Goal: Information Seeking & Learning: Check status

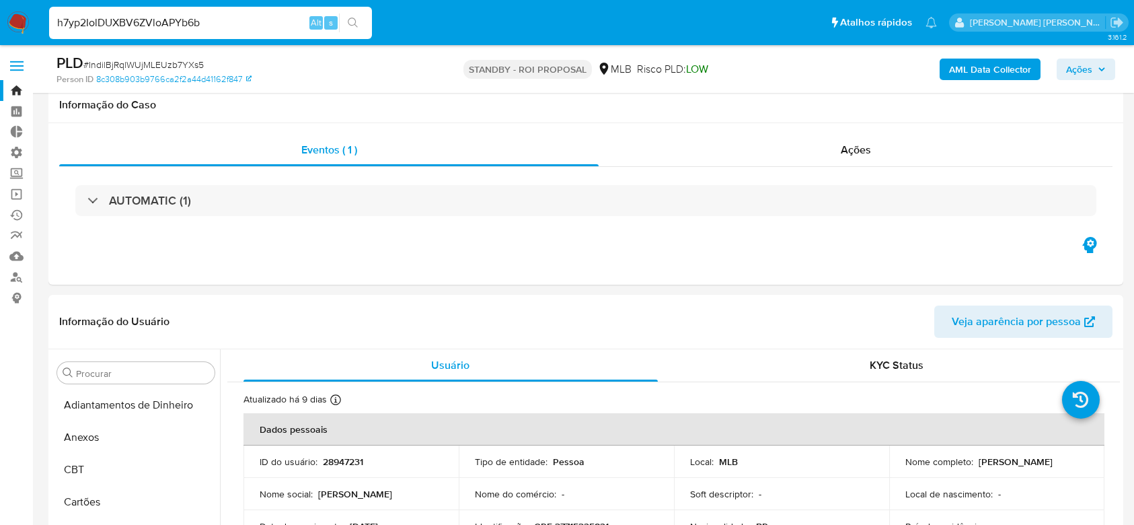
select select "10"
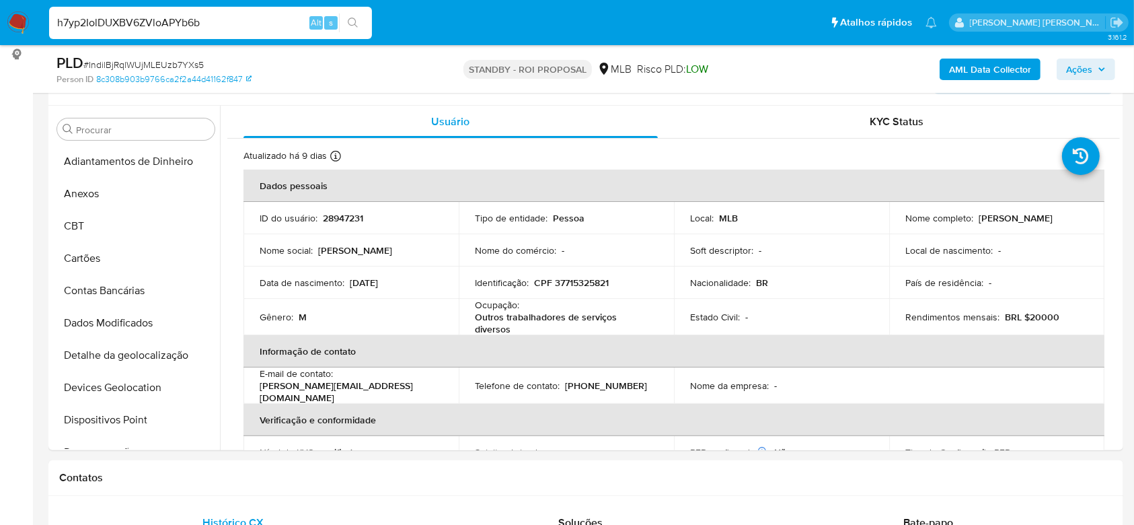
scroll to position [89, 0]
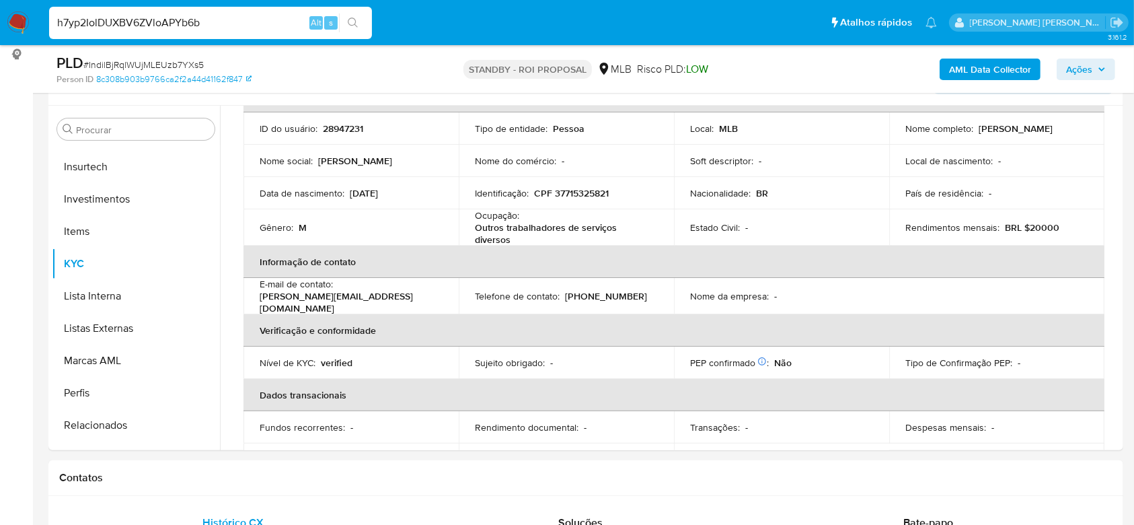
type input "h7yp2IolDUXBV6ZVloAPYb6b"
click at [376, 27] on ul "Pausado Ver notificaciones h7yp2IolDUXBV6ZVloAPYb6b Alt s Atalhos rápidos Presi…" at bounding box center [492, 22] width 901 height 34
click at [359, 24] on button "search-icon" at bounding box center [353, 22] width 28 height 19
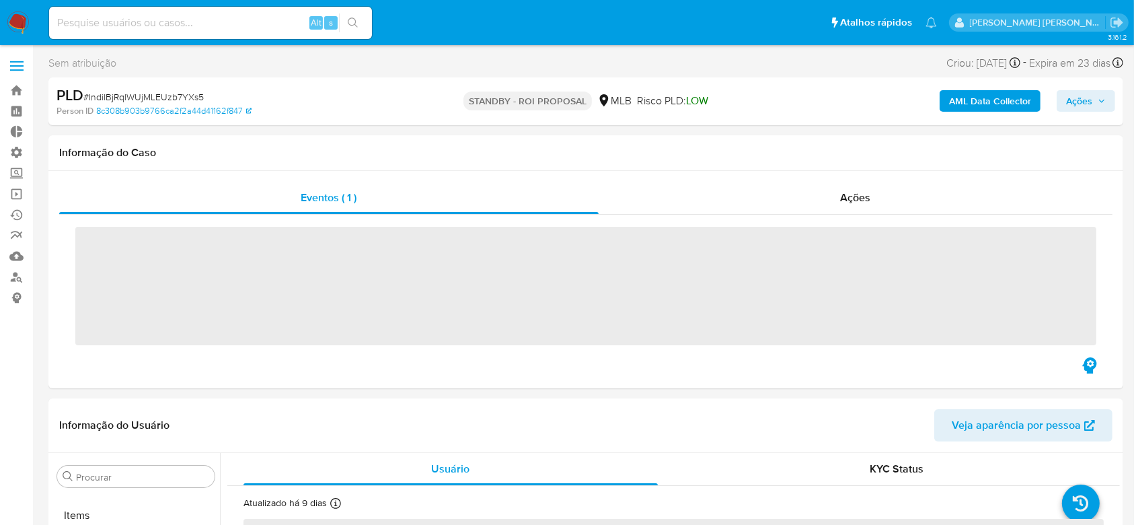
scroll to position [697, 0]
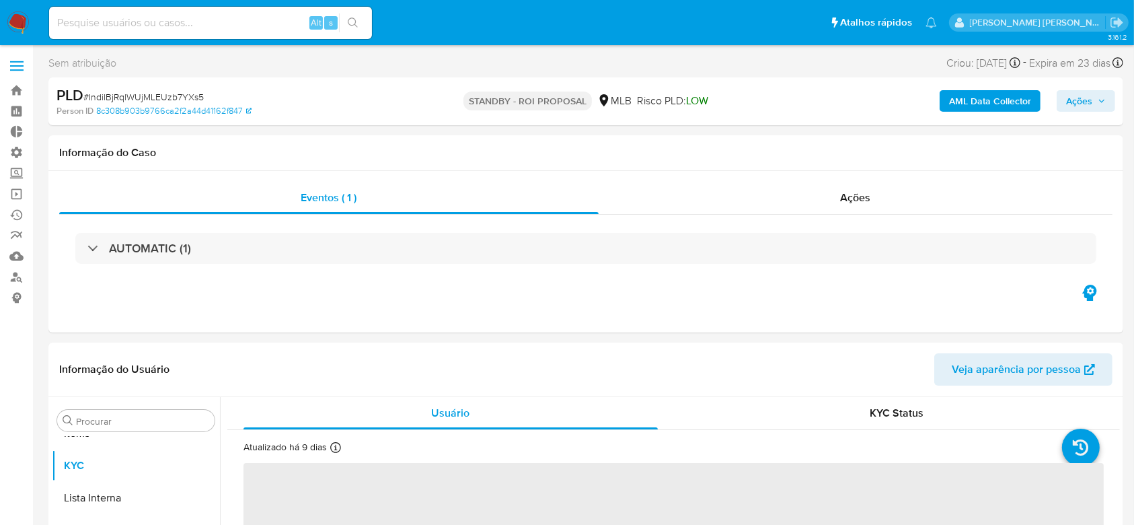
select select "10"
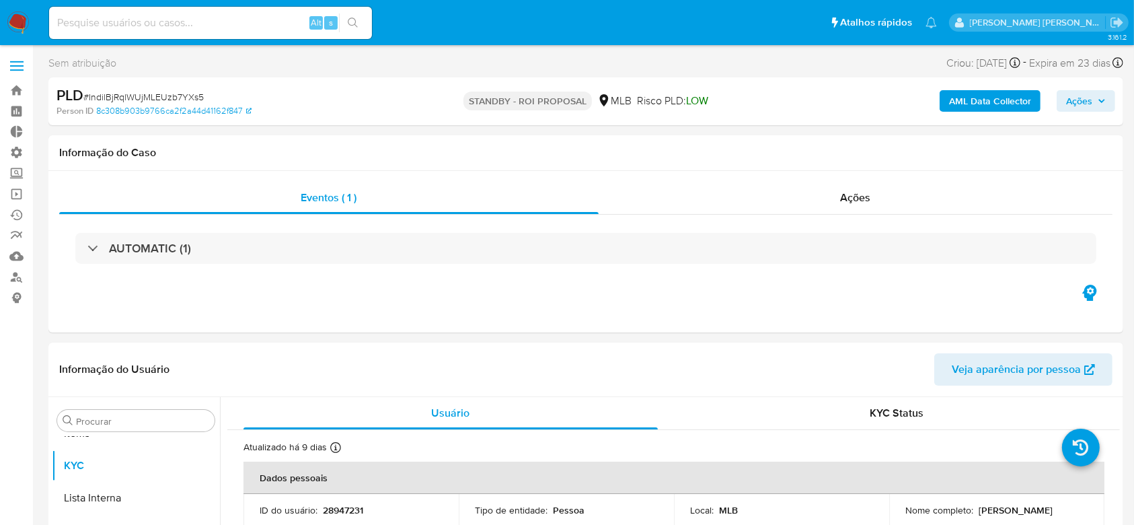
click at [114, 14] on input at bounding box center [210, 22] width 323 height 17
paste input "h7yp2IolDUXBV6ZVloAPYb6b"
type input "h7yp2IolDUXBV6ZVloAPYb6b"
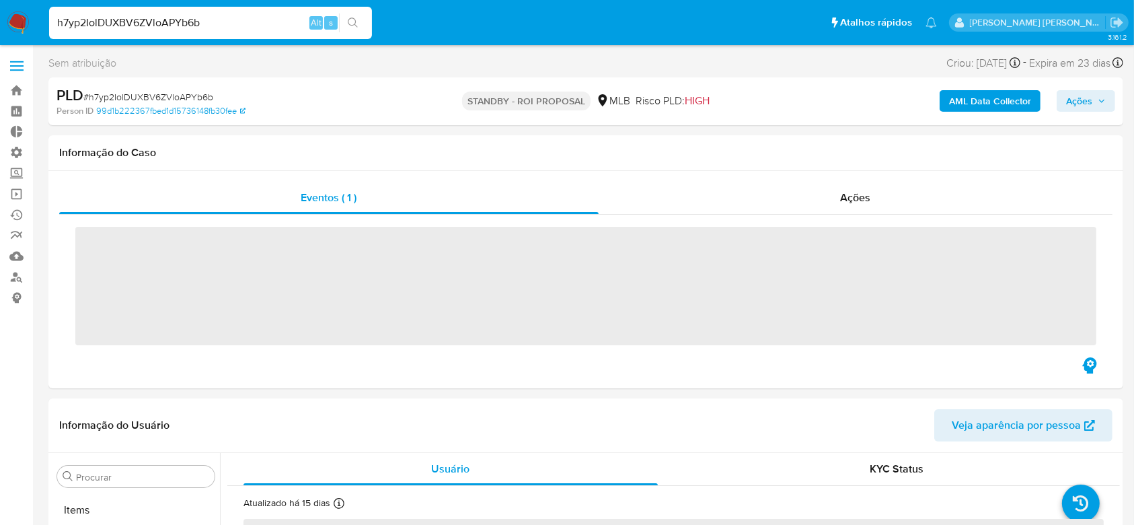
scroll to position [697, 0]
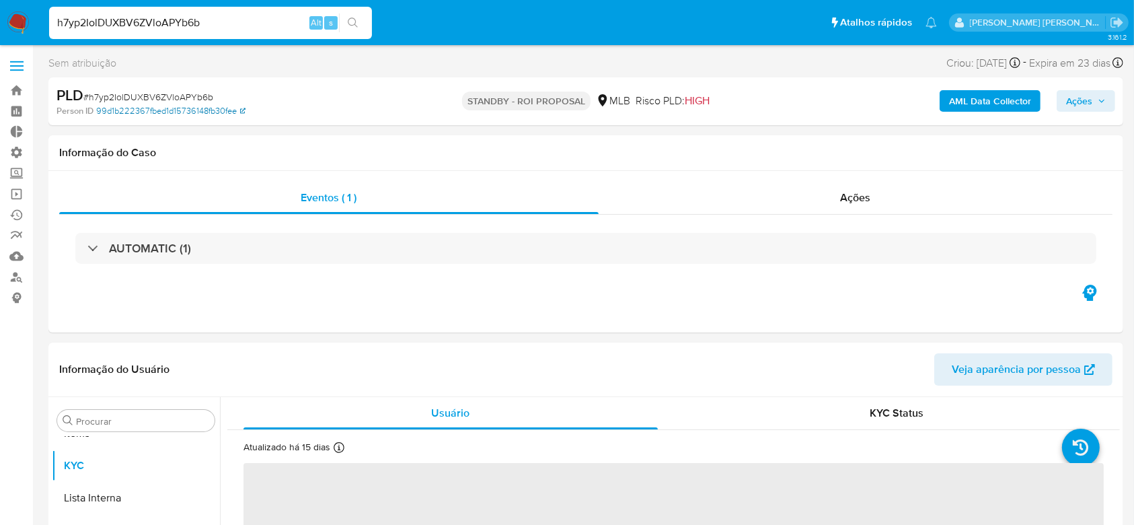
select select "10"
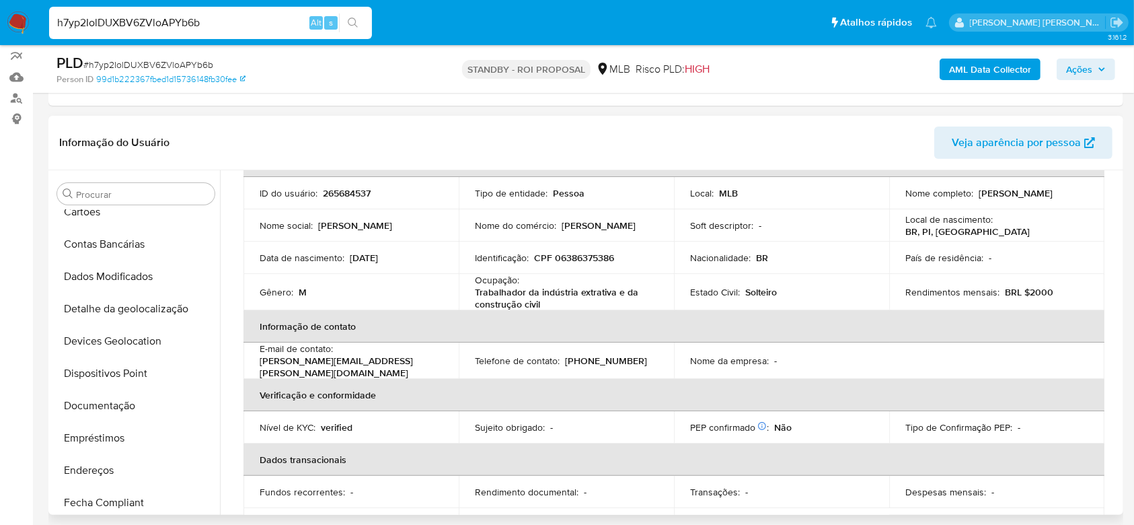
scroll to position [70, 0]
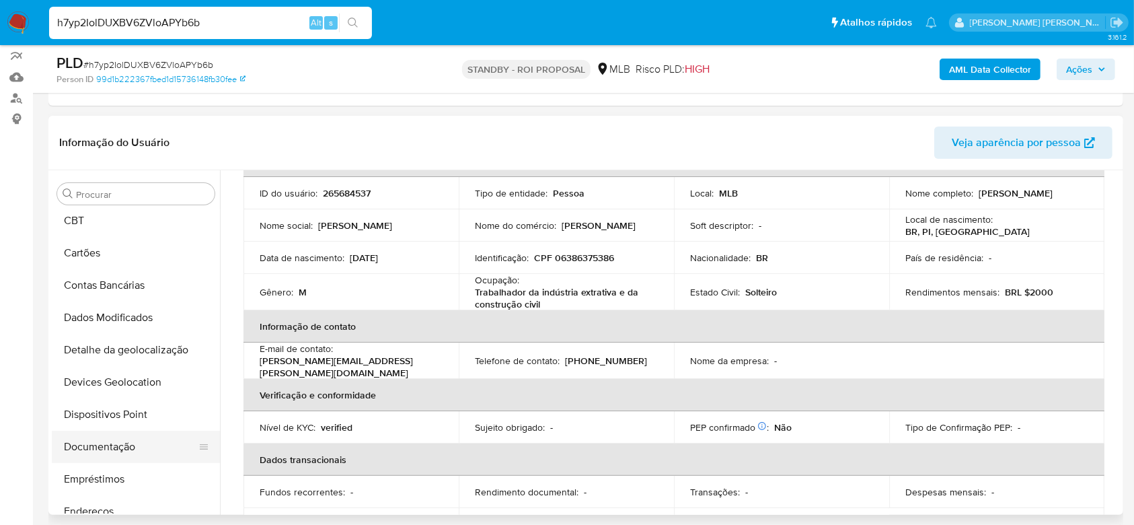
click at [114, 443] on button "Documentação" at bounding box center [130, 446] width 157 height 32
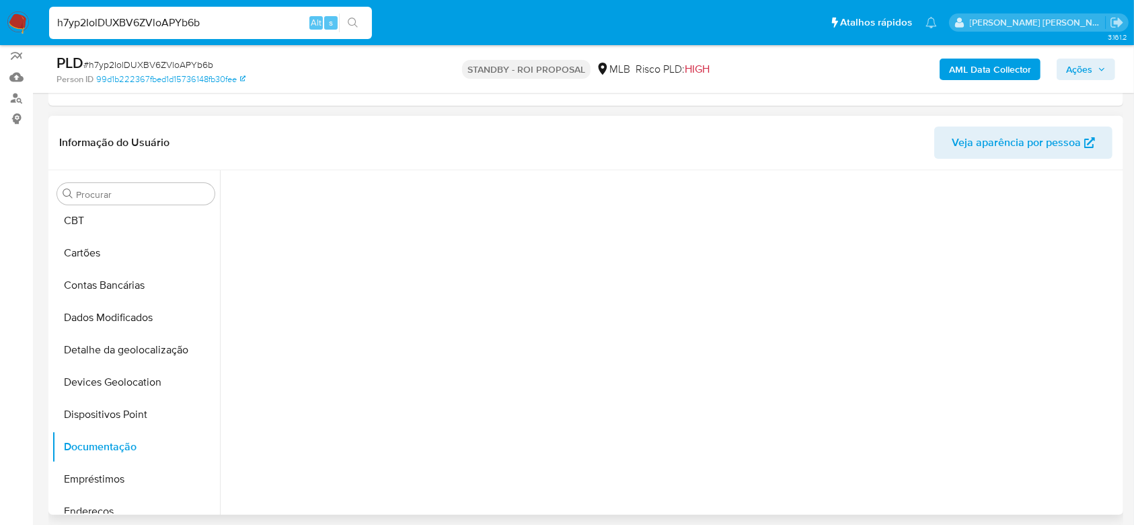
scroll to position [0, 0]
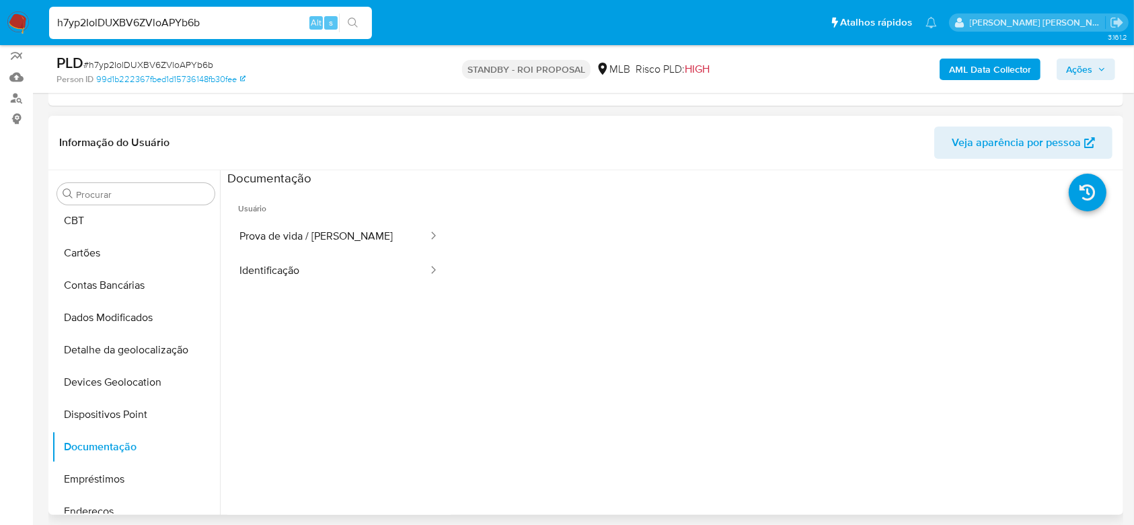
click at [311, 213] on span "Usuário" at bounding box center [338, 203] width 223 height 32
click at [304, 229] on button "Prova de vida / Selfie" at bounding box center [328, 236] width 202 height 34
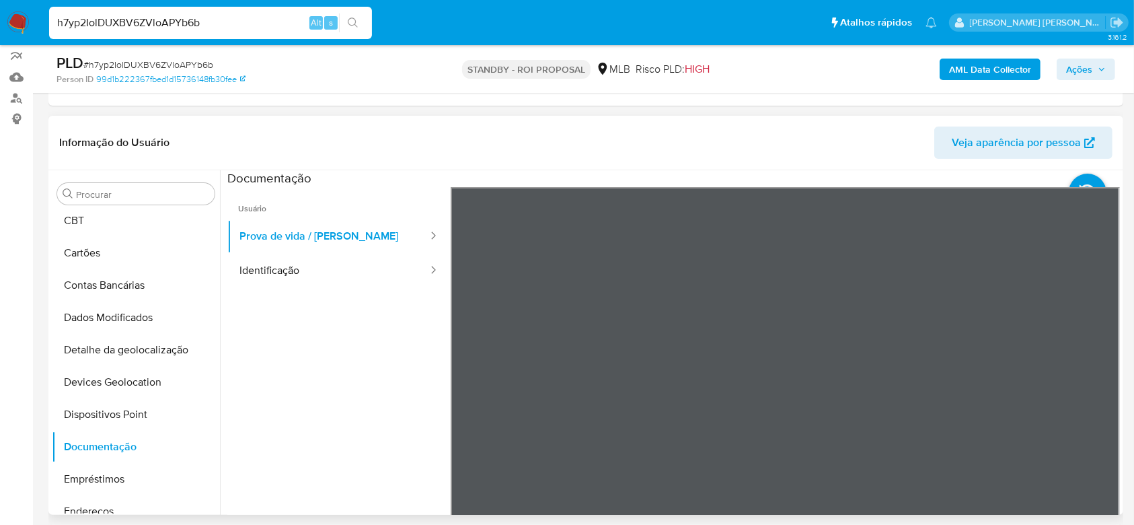
drag, startPoint x: 934, startPoint y: 350, endPoint x: 947, endPoint y: 254, distance: 97.0
click at [947, 254] on div at bounding box center [785, 407] width 669 height 441
click at [297, 274] on button "Identificação" at bounding box center [328, 271] width 202 height 34
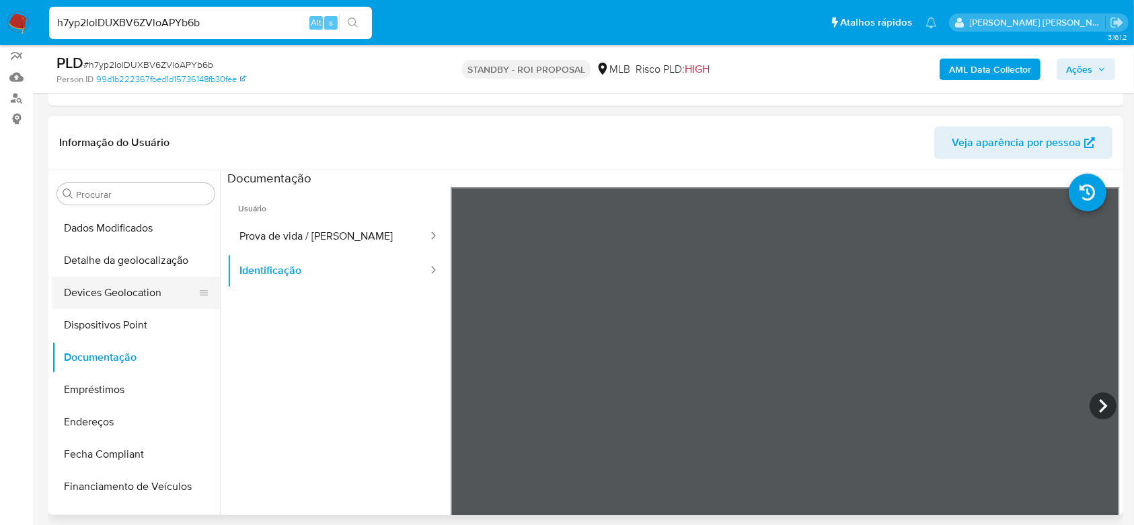
scroll to position [249, 0]
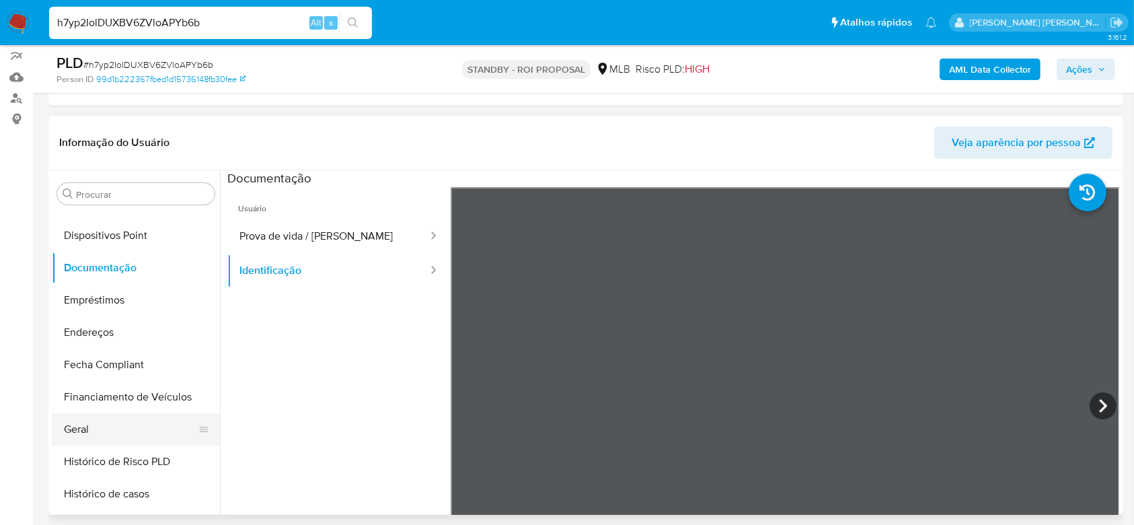
click at [108, 435] on button "Geral" at bounding box center [130, 429] width 157 height 32
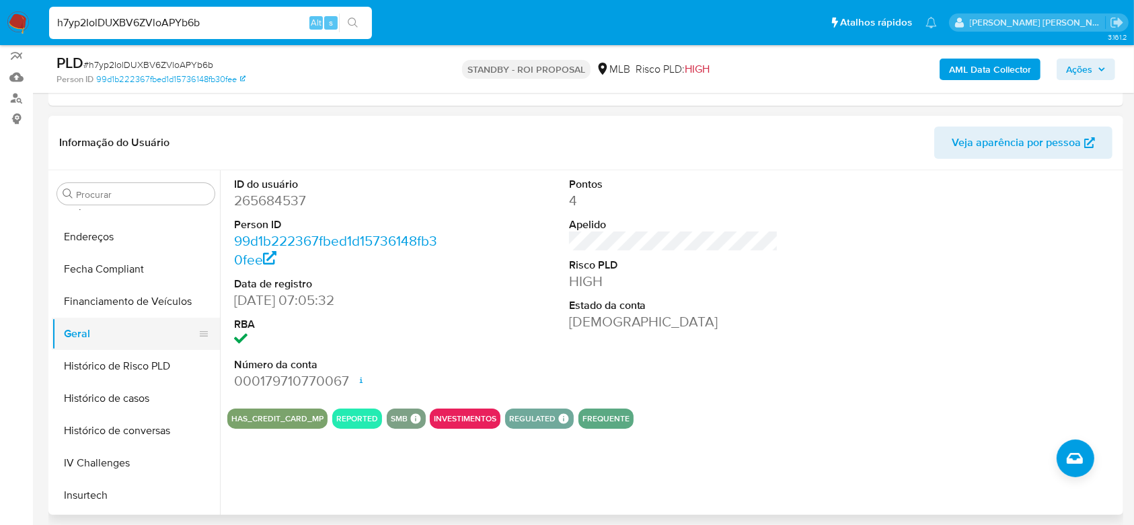
scroll to position [428, 0]
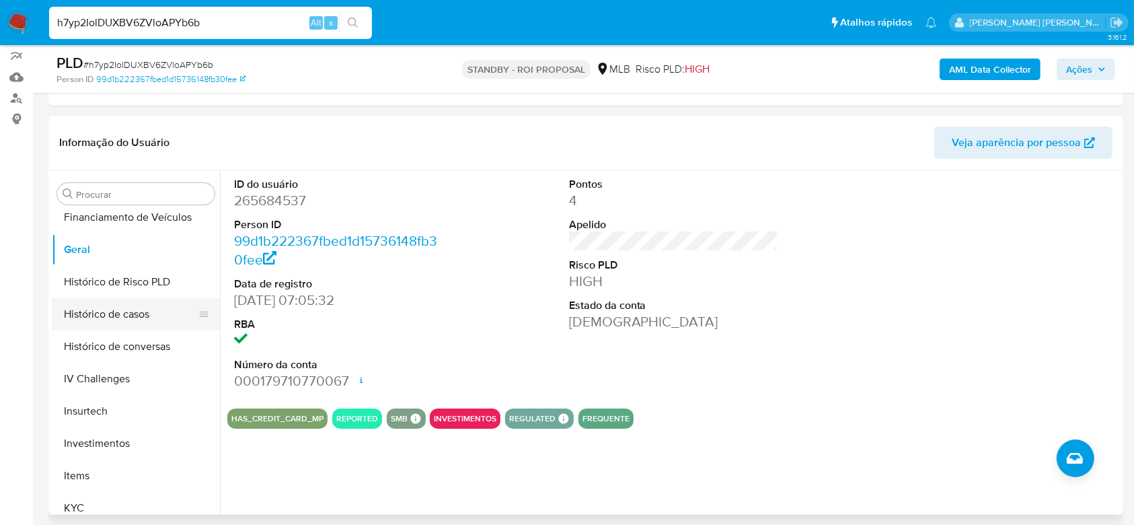
click at [102, 317] on button "Histórico de casos" at bounding box center [130, 314] width 157 height 32
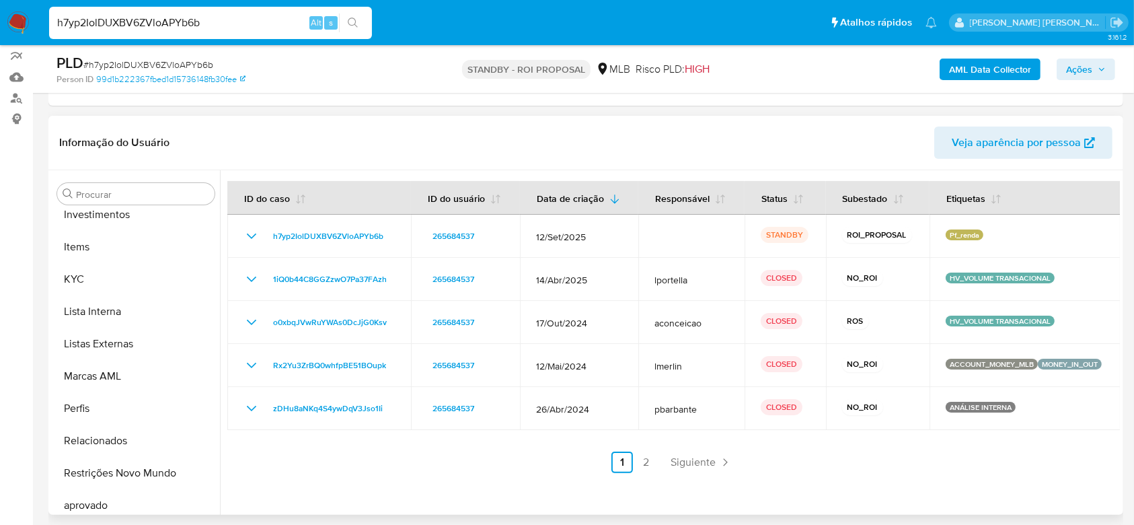
scroll to position [697, 0]
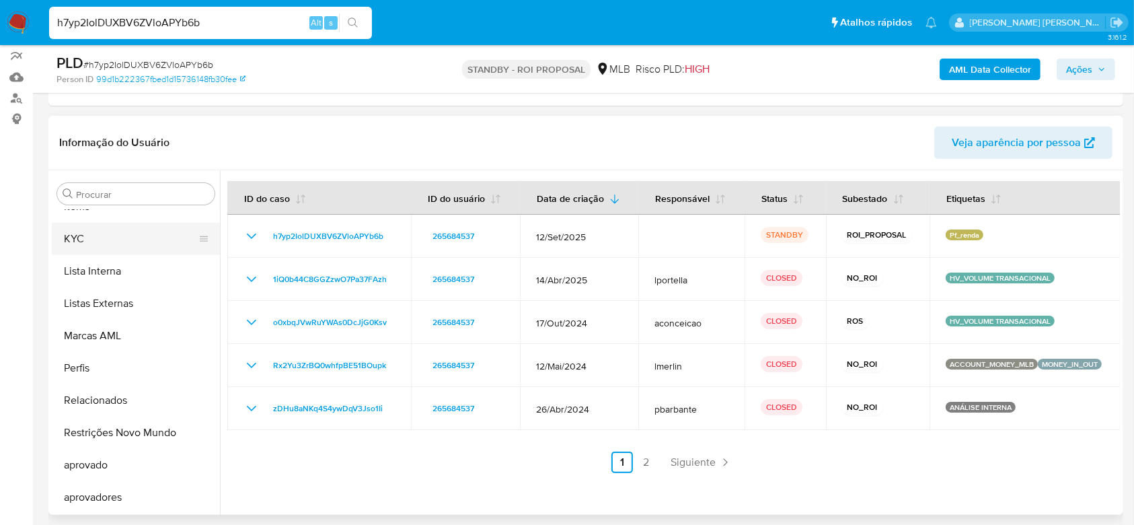
click at [81, 243] on button "KYC" at bounding box center [130, 239] width 157 height 32
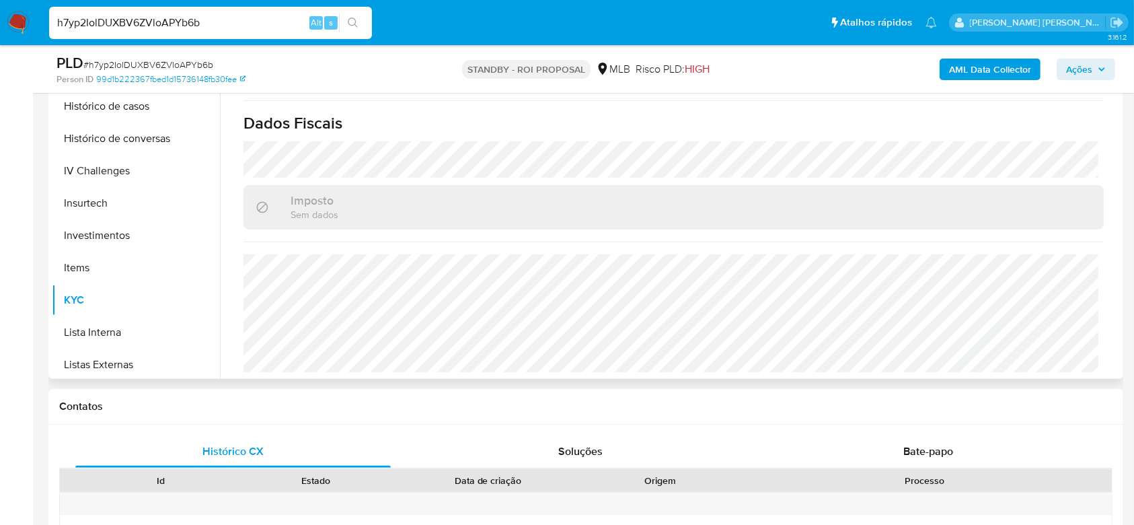
scroll to position [249, 0]
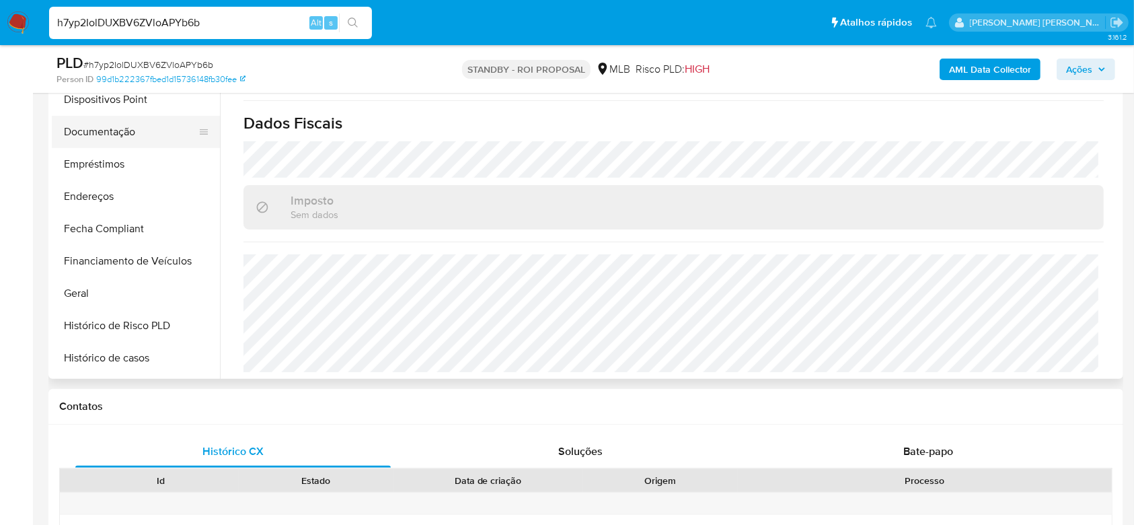
click at [104, 130] on button "Documentação" at bounding box center [130, 132] width 157 height 32
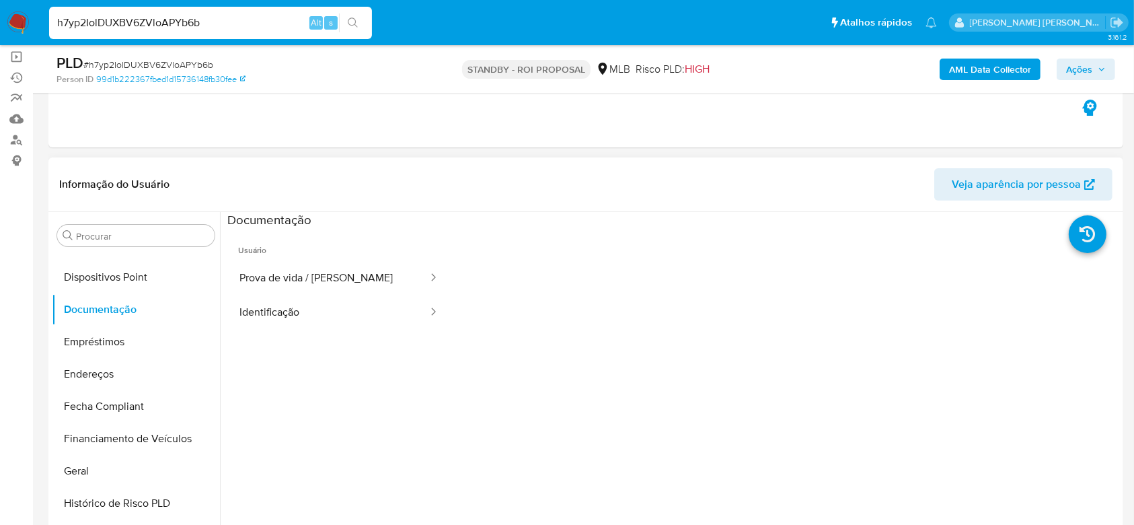
scroll to position [135, 0]
click at [312, 275] on button "Prova de vida / Selfie" at bounding box center [328, 280] width 202 height 34
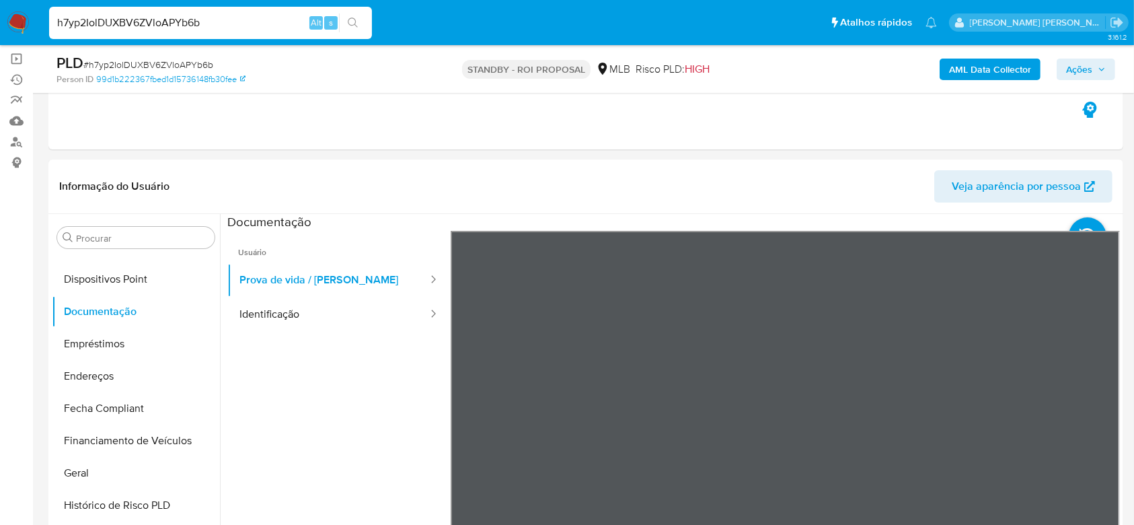
click at [159, 19] on input "h7yp2IolDUXBV6ZVloAPYb6b" at bounding box center [210, 22] width 323 height 17
paste input "46FO6xfdB89EIGr3pMzqawH6"
type input "46FO6xfdB89EIGr3pMzqawH6"
click at [363, 15] on button "search-icon" at bounding box center [353, 22] width 28 height 19
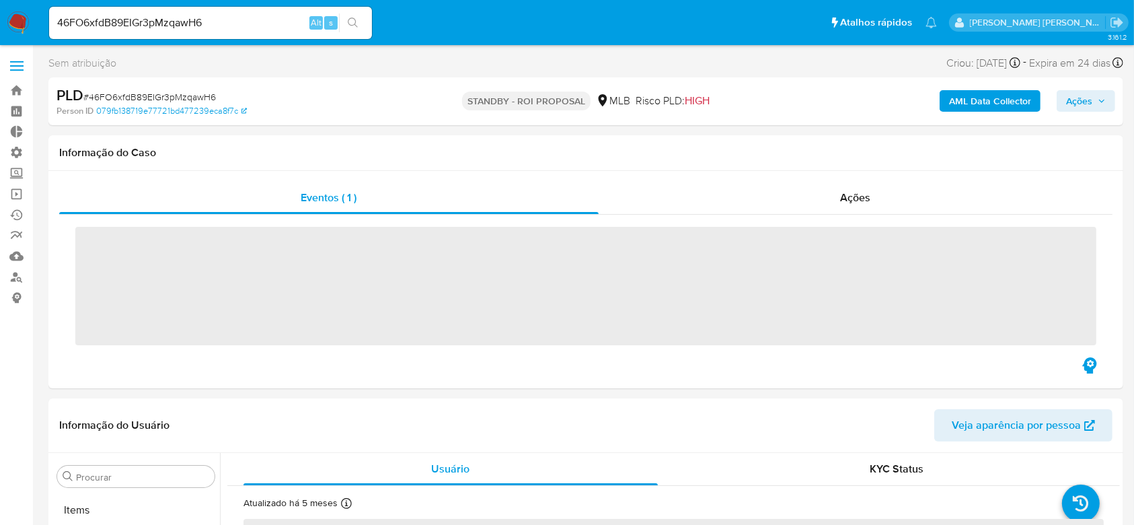
scroll to position [697, 0]
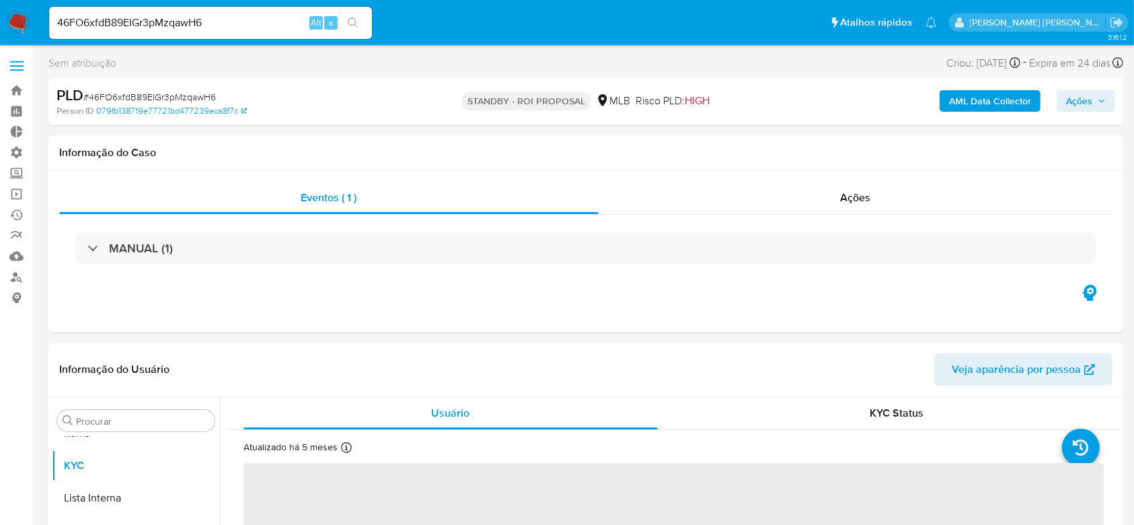
select select "10"
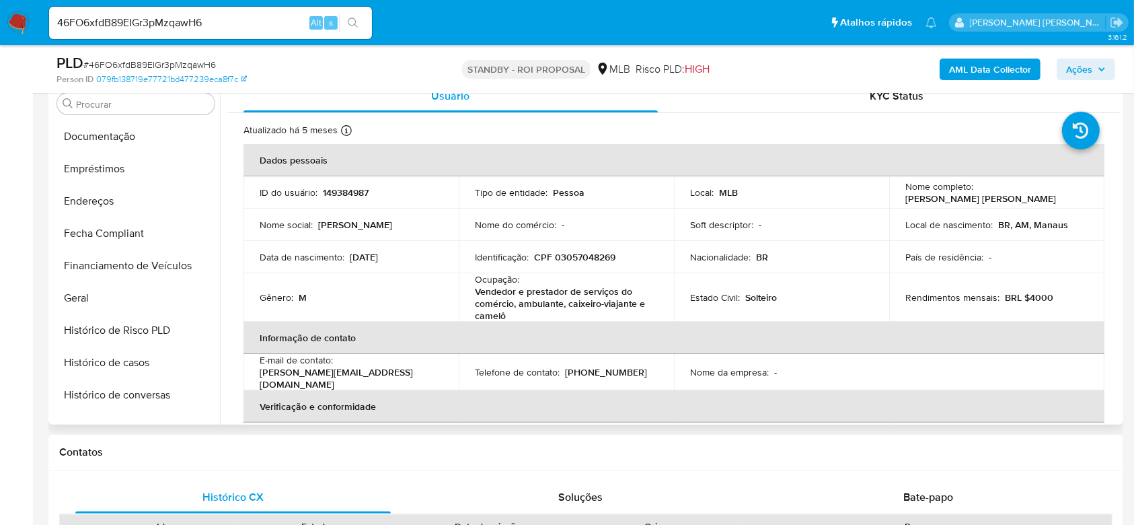
scroll to position [249, 0]
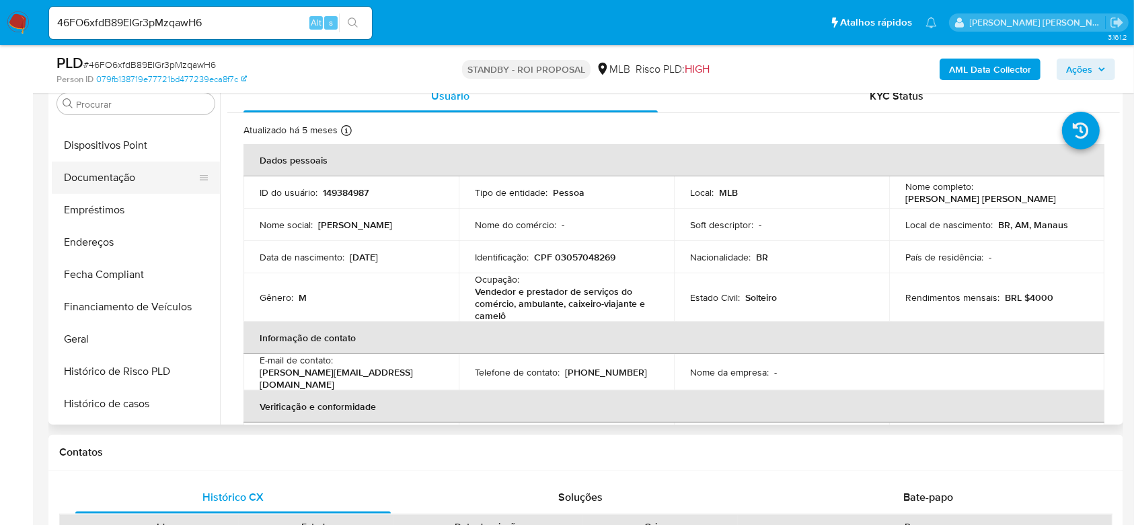
click at [122, 173] on button "Documentação" at bounding box center [130, 177] width 157 height 32
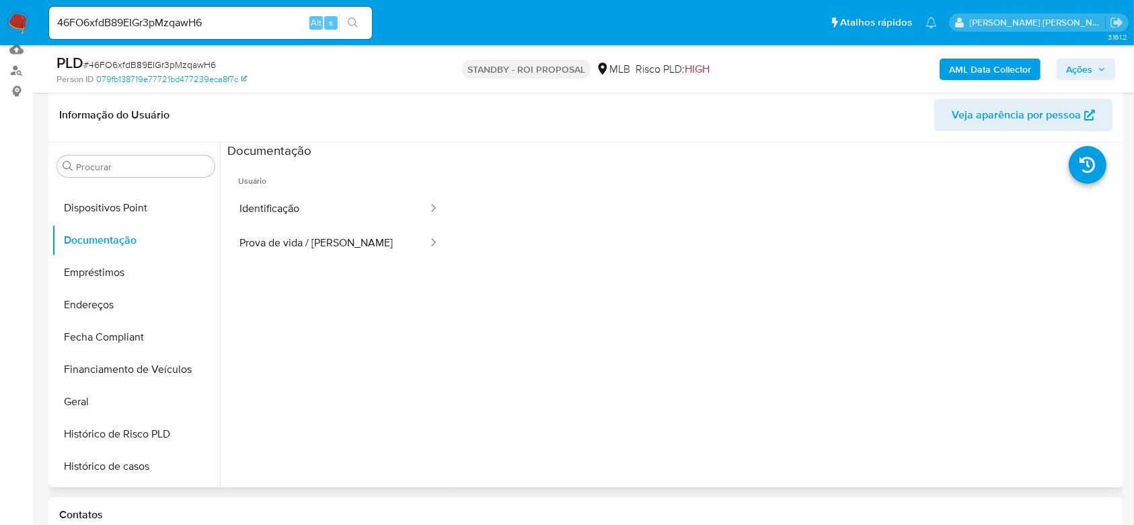
scroll to position [179, 0]
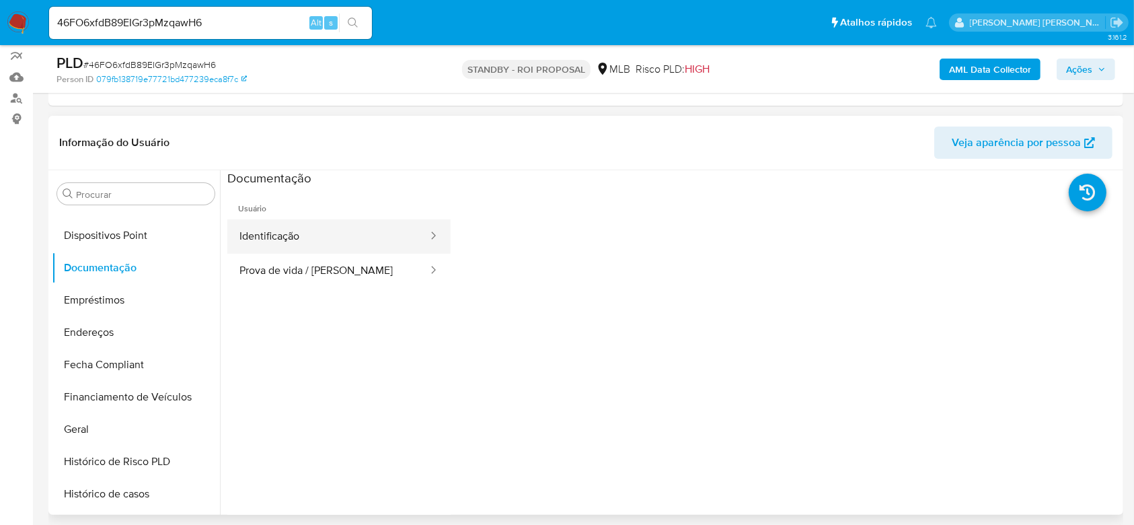
click at [328, 229] on button "Identificação" at bounding box center [328, 236] width 202 height 34
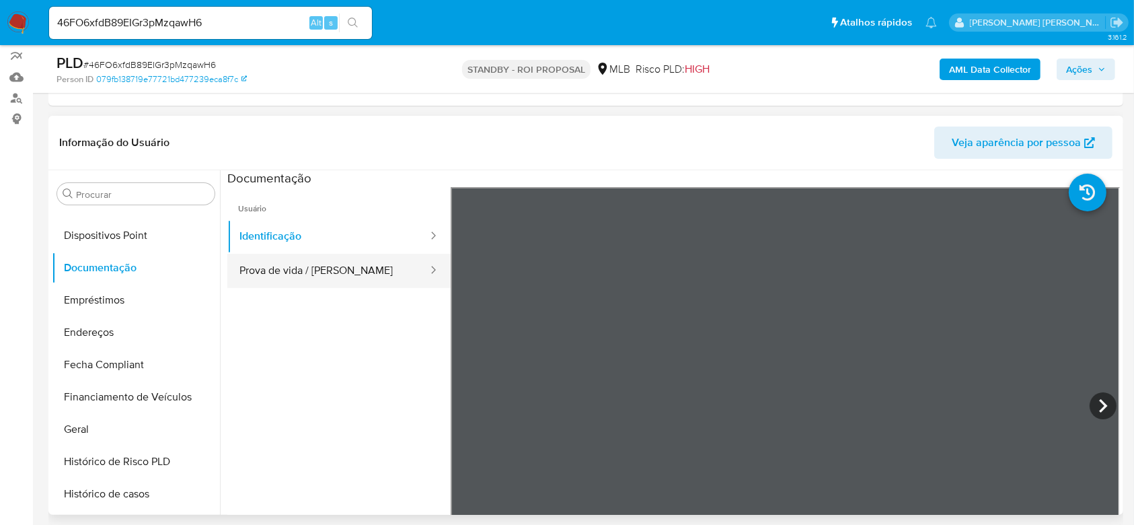
click at [342, 274] on button "Prova de vida / Selfie" at bounding box center [328, 271] width 202 height 34
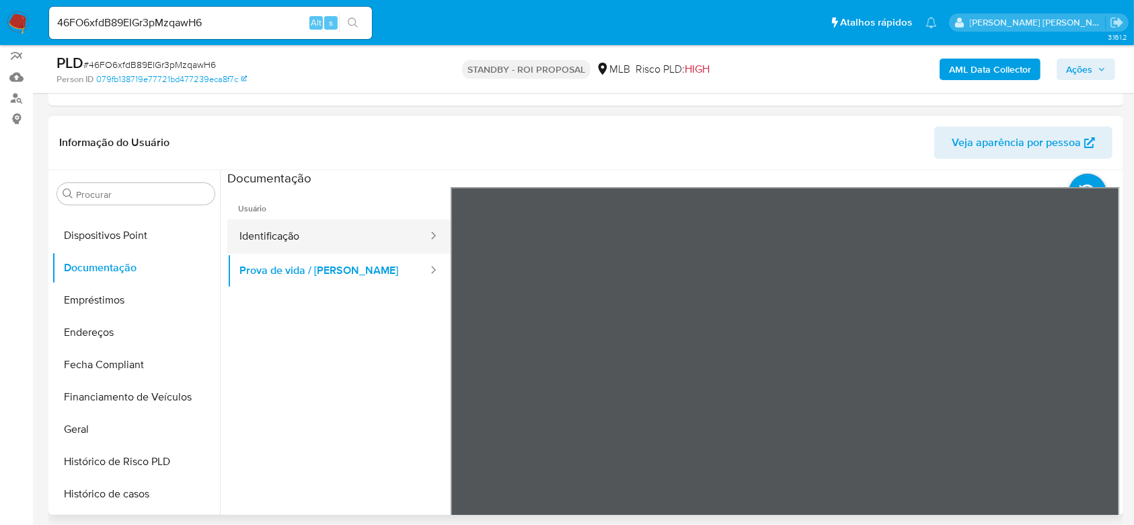
click at [307, 241] on button "Identificação" at bounding box center [328, 236] width 202 height 34
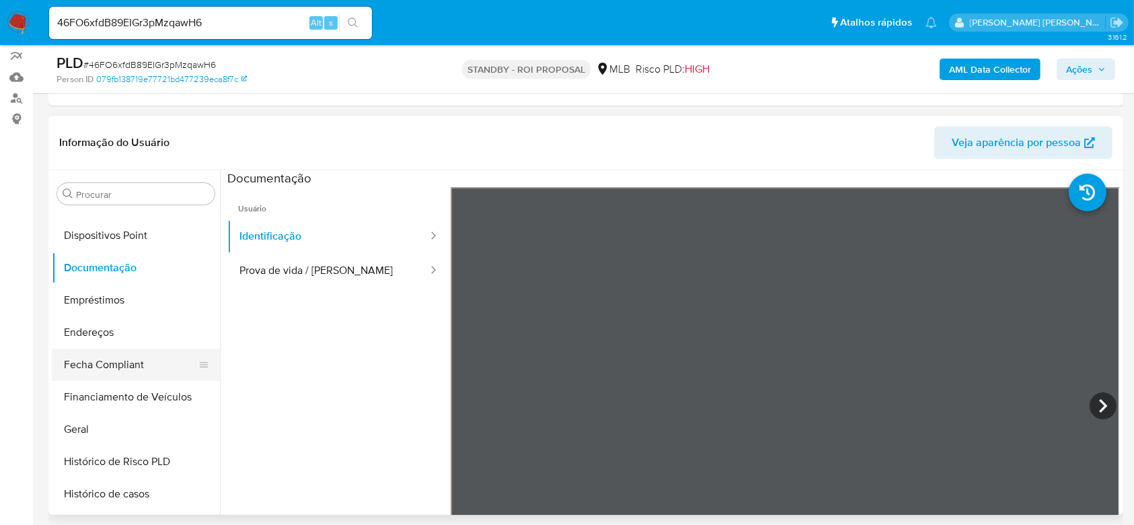
scroll to position [269, 0]
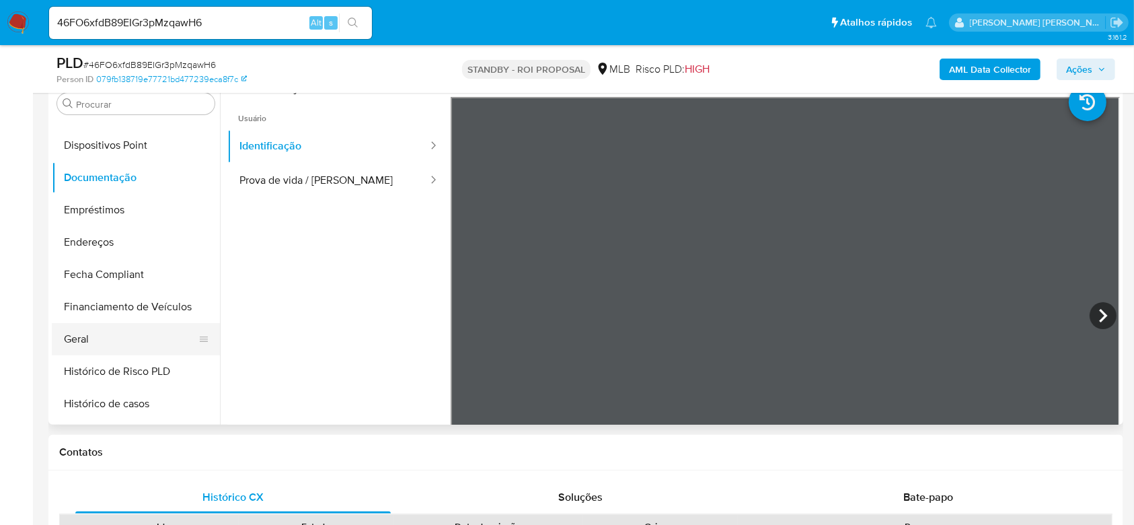
click at [95, 334] on button "Geral" at bounding box center [130, 339] width 157 height 32
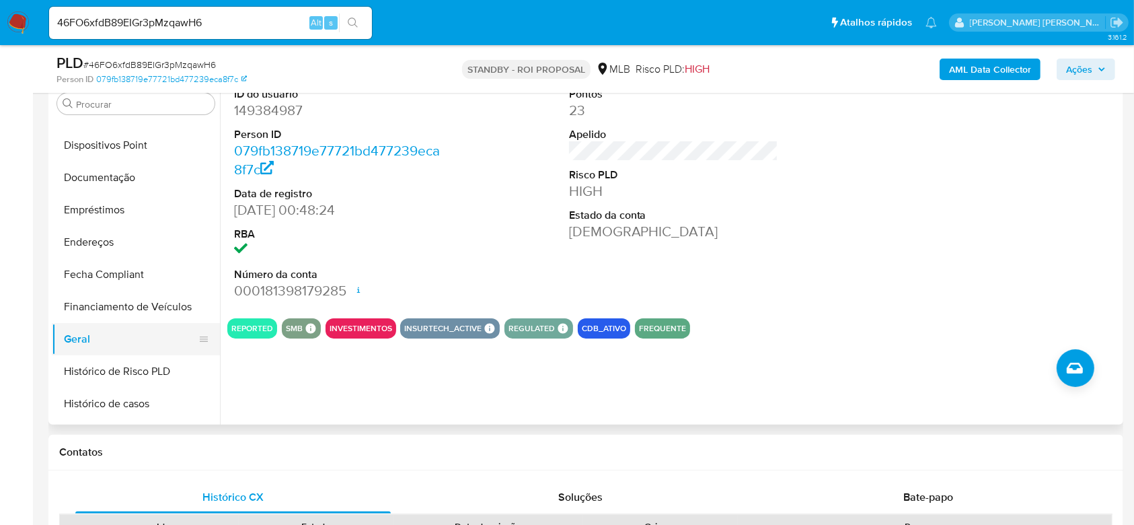
scroll to position [339, 0]
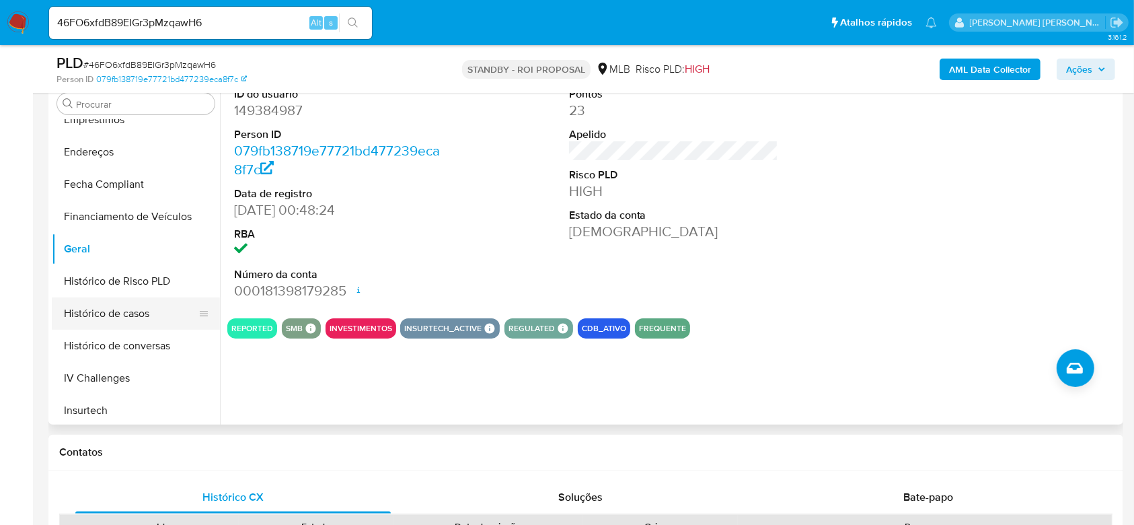
click at [102, 311] on button "Histórico de casos" at bounding box center [130, 313] width 157 height 32
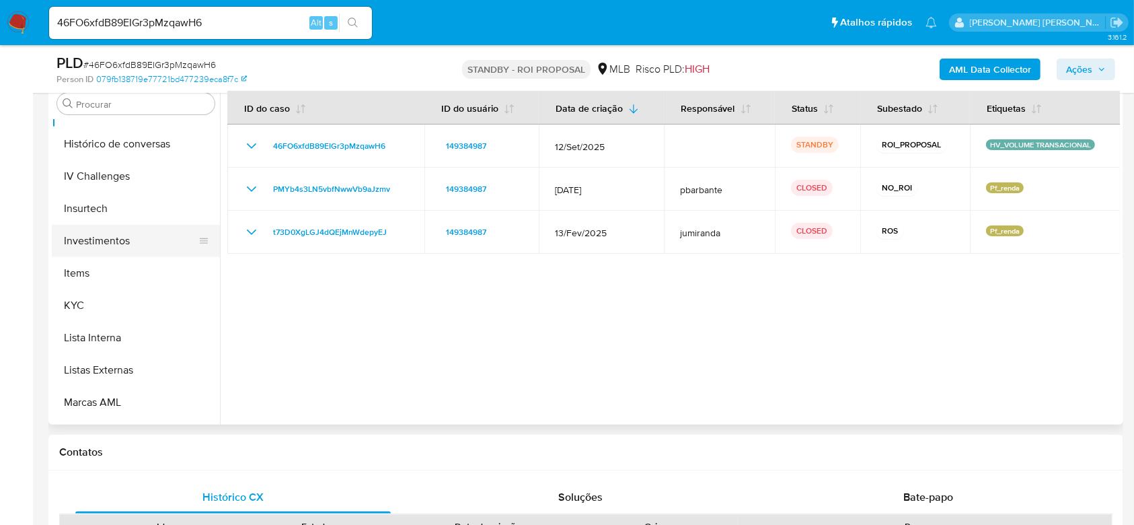
scroll to position [608, 0]
click at [94, 235] on button "KYC" at bounding box center [130, 238] width 157 height 32
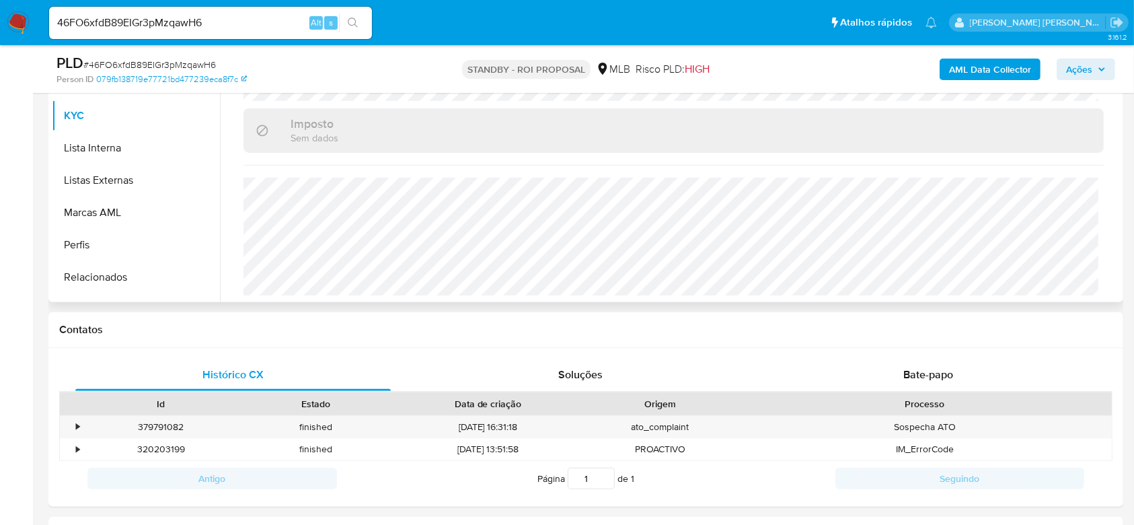
scroll to position [448, 0]
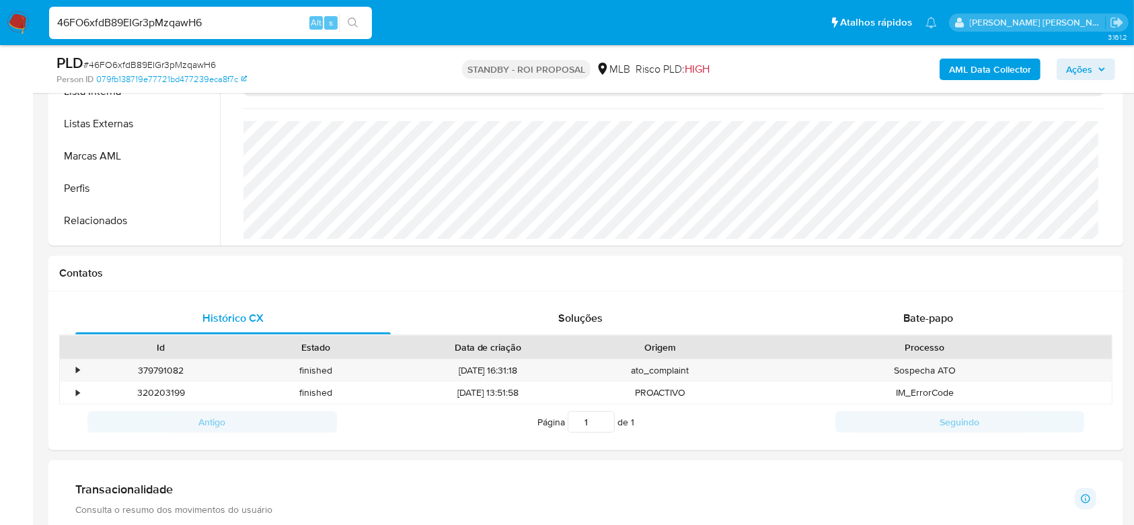
click at [113, 22] on input "46FO6xfdB89EIGr3pMzqawH6" at bounding box center [210, 22] width 323 height 17
paste input "h7yp2IolDUXBV6ZVloAPYb6b"
type input "h7yp2IolDUXBV6ZVloAPYb6b"
click at [360, 20] on button "search-icon" at bounding box center [353, 22] width 28 height 19
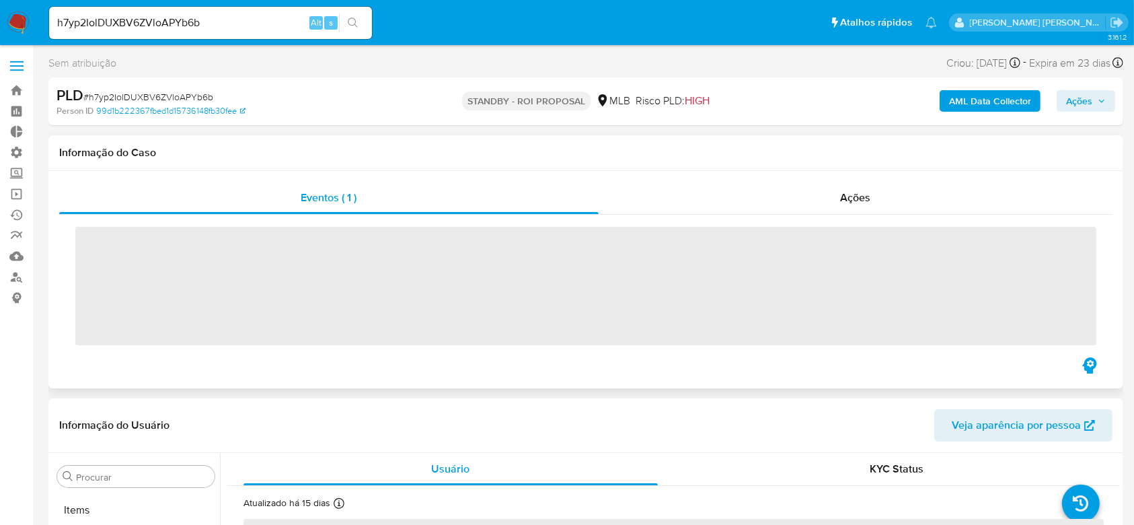
scroll to position [697, 0]
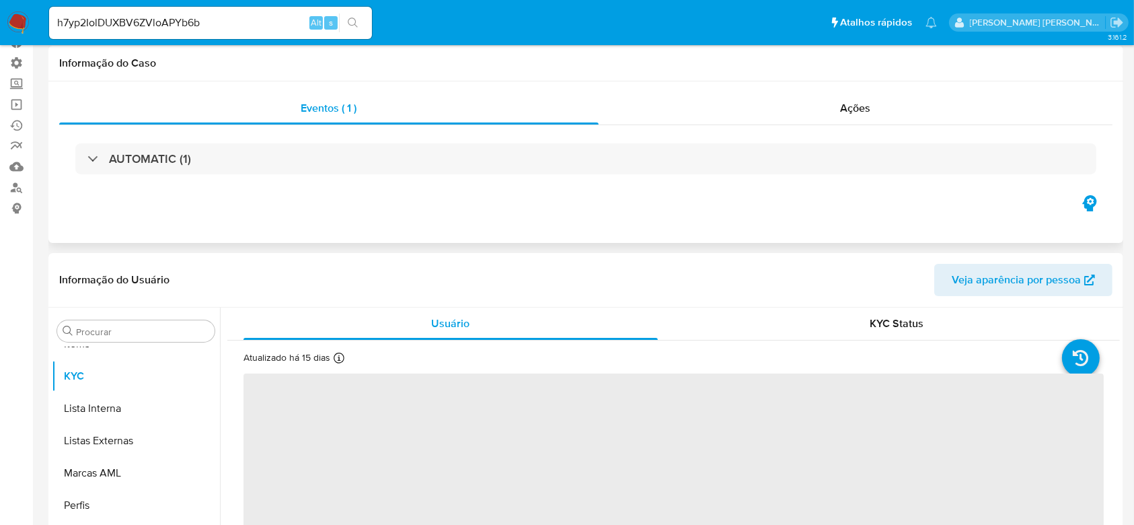
select select "10"
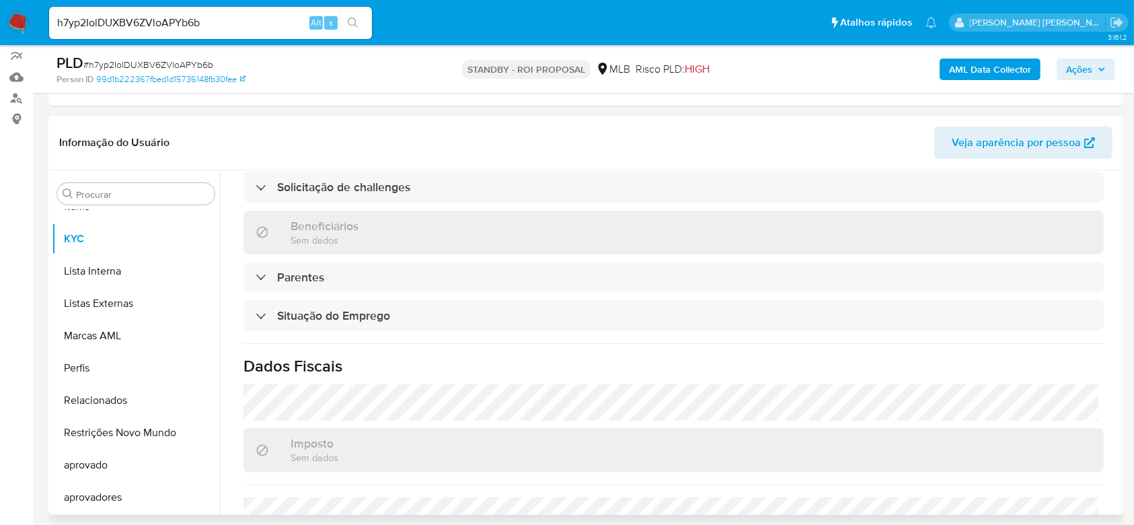
scroll to position [307, 0]
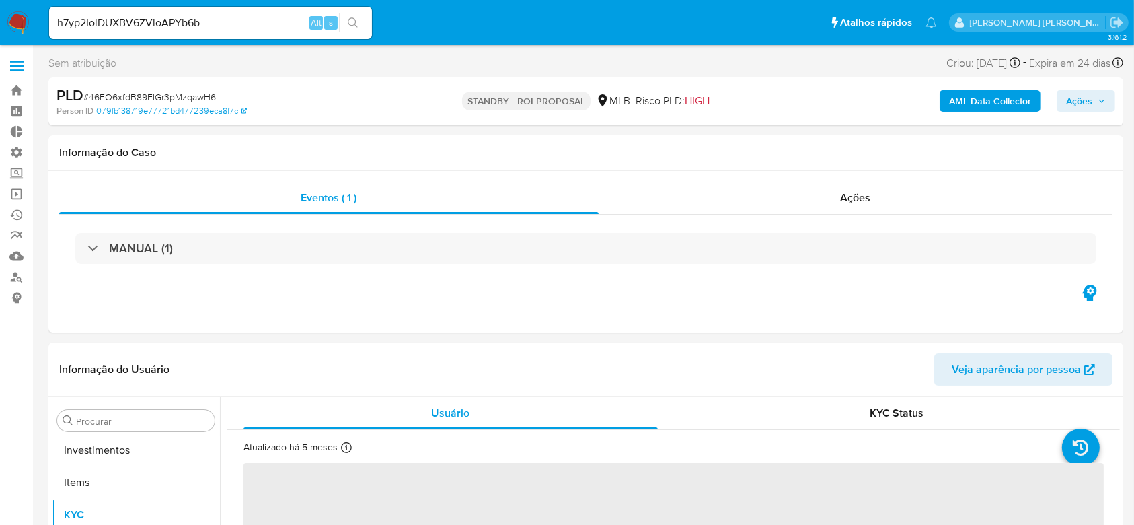
scroll to position [689, 0]
select select "10"
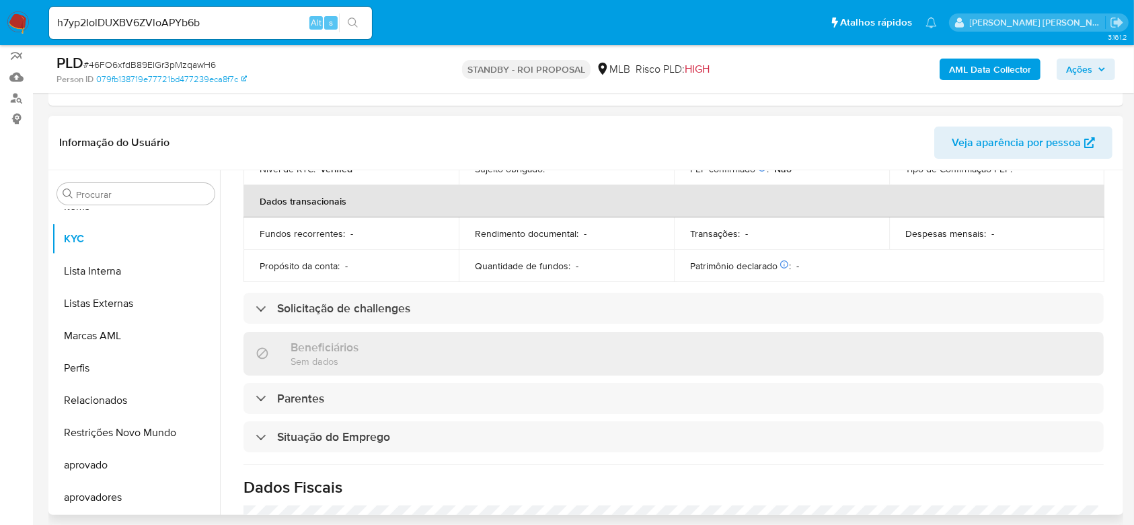
scroll to position [319, 0]
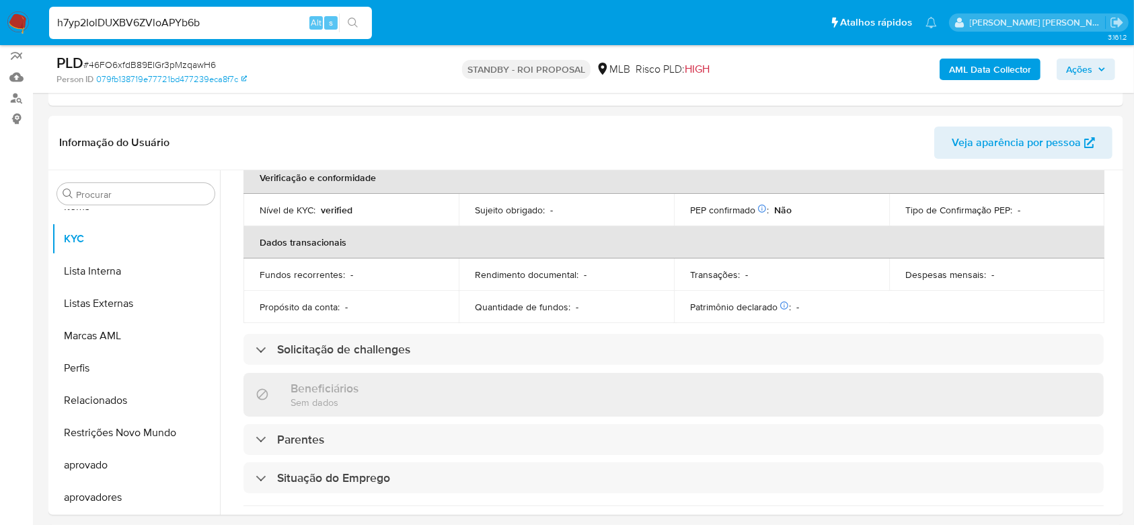
click at [197, 26] on input "h7yp2IolDUXBV6ZVloAPYb6b" at bounding box center [210, 22] width 323 height 17
paste input "W6iD6tEFtS6YHBQrKqD5zxpF"
type input "W6iD6tEFtS6YHBQrKqD5zxpF"
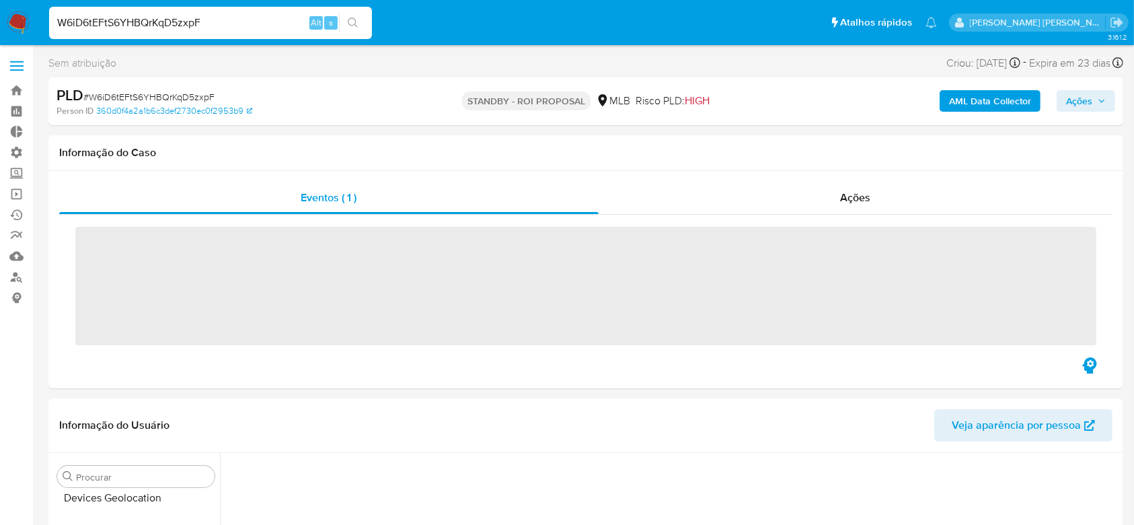
scroll to position [562, 0]
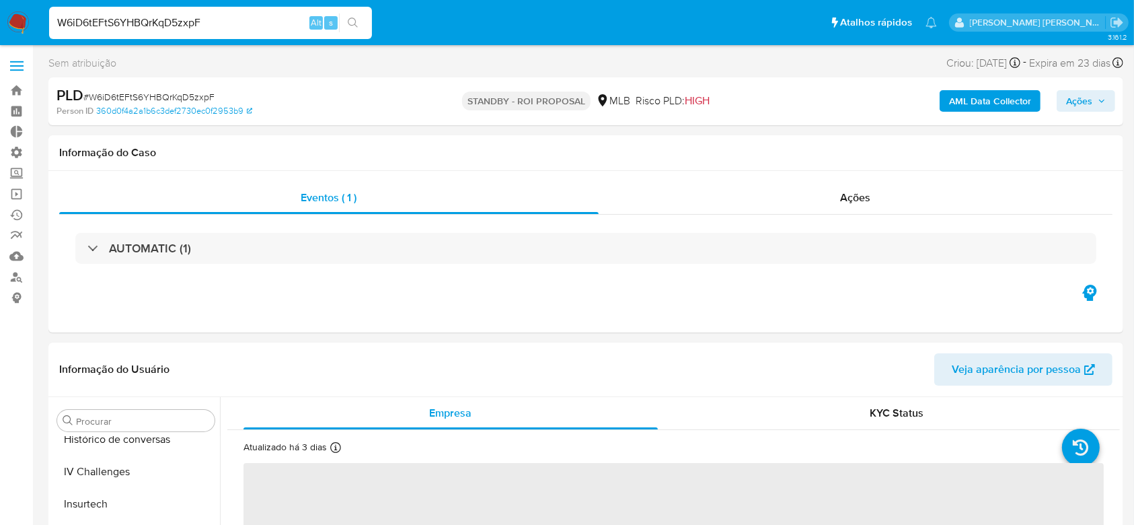
select select "10"
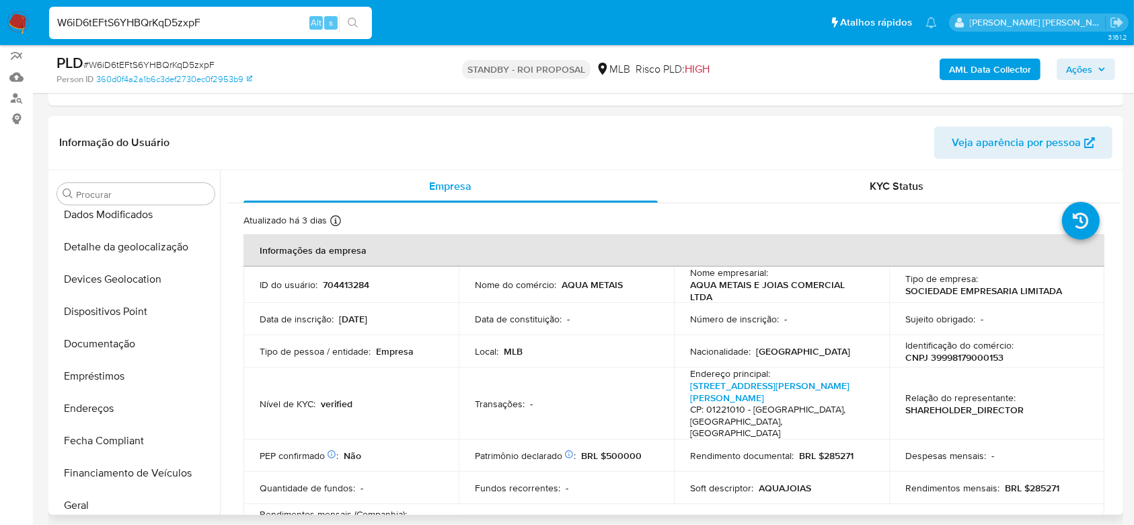
scroll to position [159, 0]
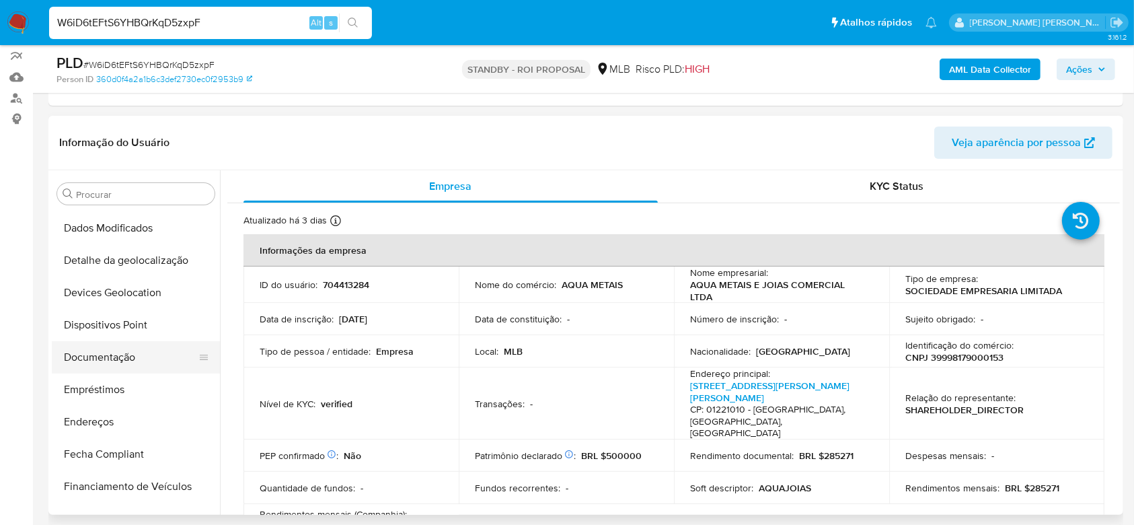
click at [122, 362] on button "Documentação" at bounding box center [130, 357] width 157 height 32
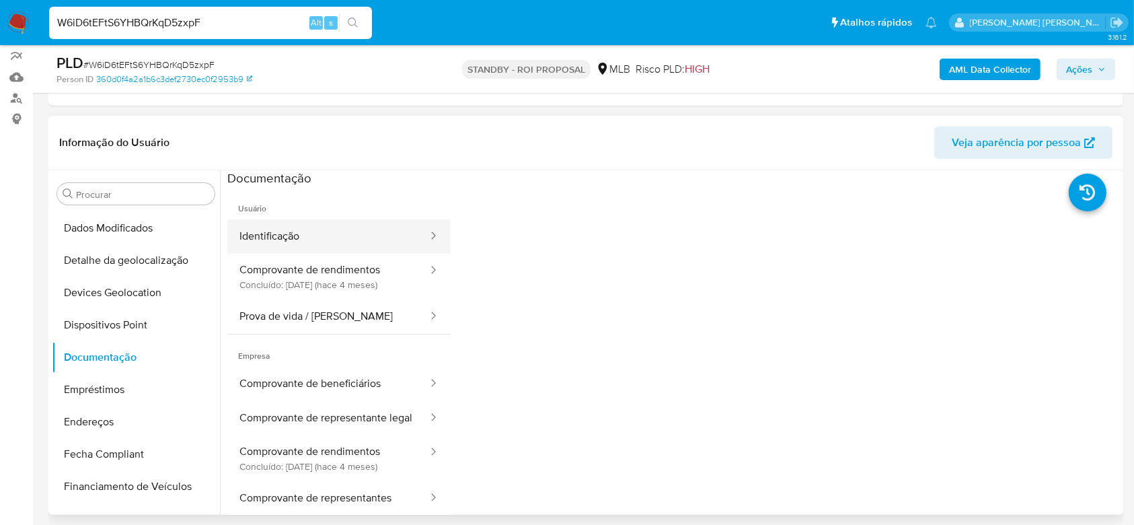
click at [295, 227] on button "Identificação" at bounding box center [328, 236] width 202 height 34
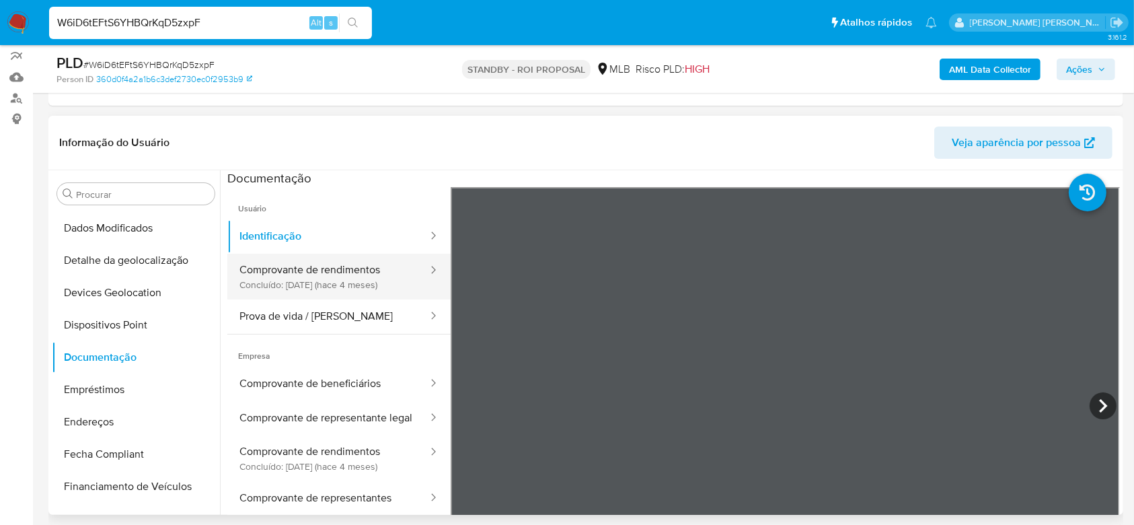
click at [338, 276] on button "Comprovante de rendimentos Concluído: 26/05/2025 (hace 4 meses)" at bounding box center [328, 277] width 202 height 46
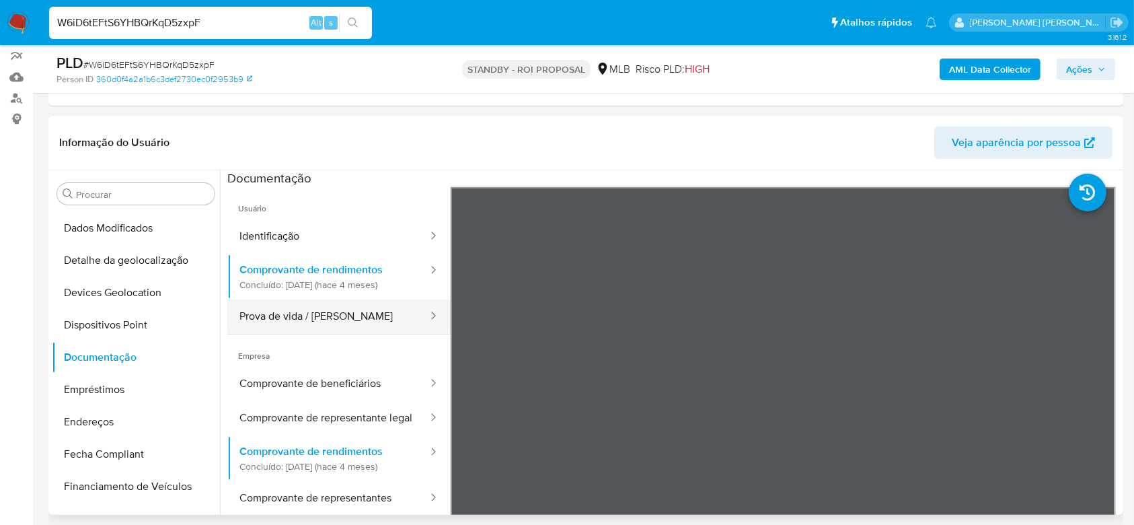
click at [311, 325] on button "Prova de vida / Selfie" at bounding box center [328, 316] width 202 height 34
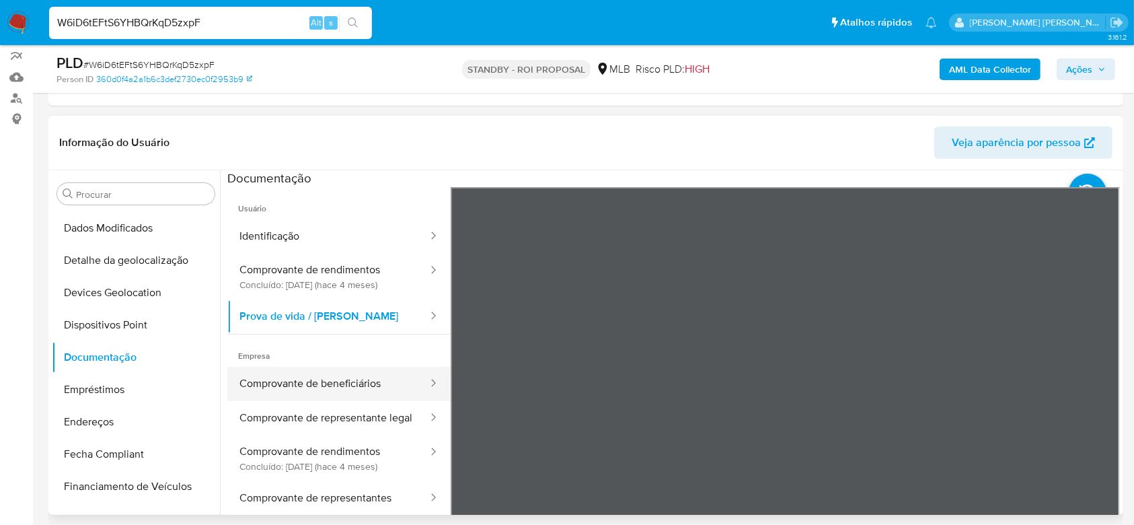
click at [303, 383] on button "Comprovante de beneficiários" at bounding box center [328, 384] width 202 height 34
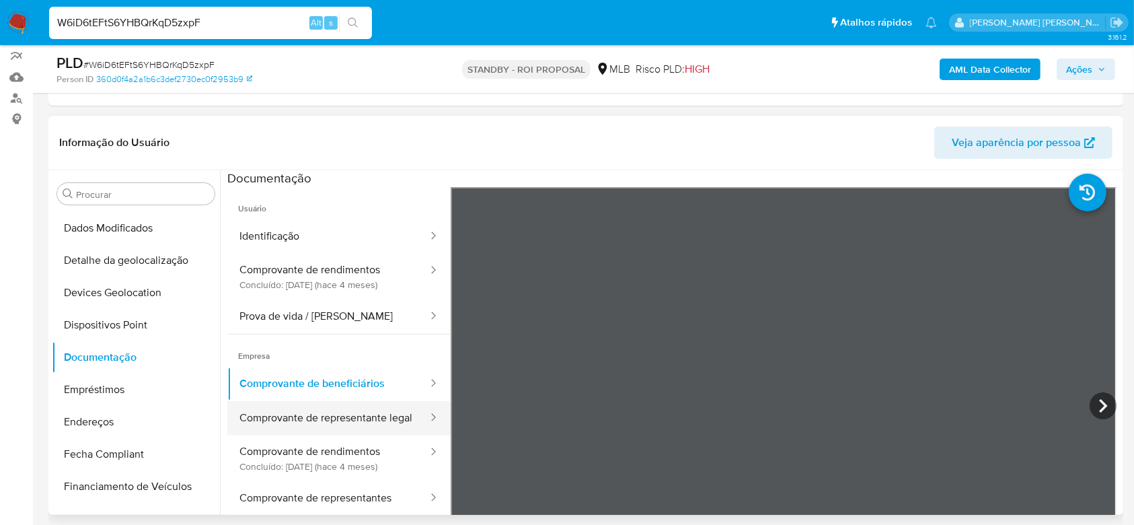
click at [364, 414] on button "Comprovante de representante legal" at bounding box center [328, 418] width 202 height 34
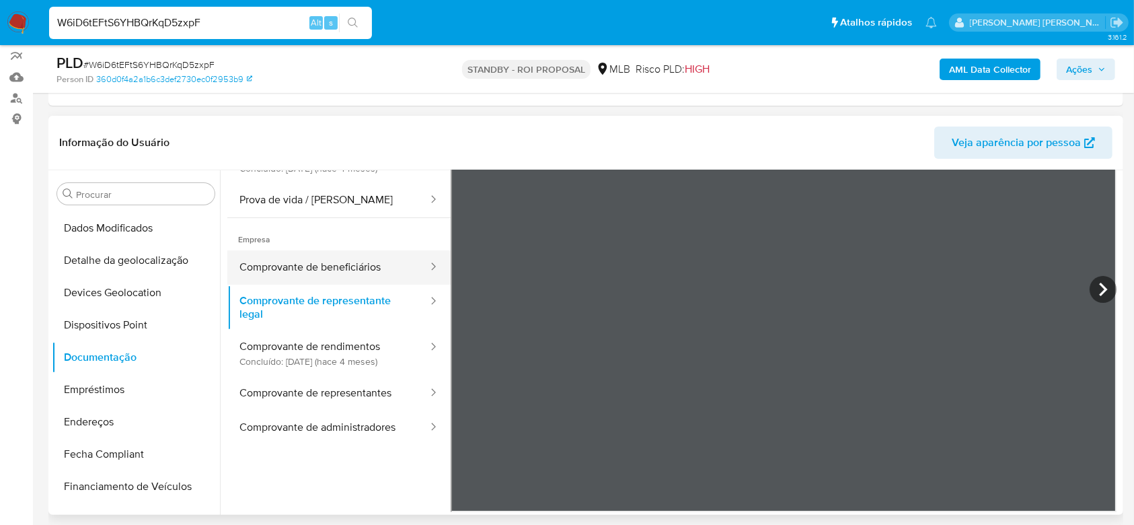
scroll to position [117, 0]
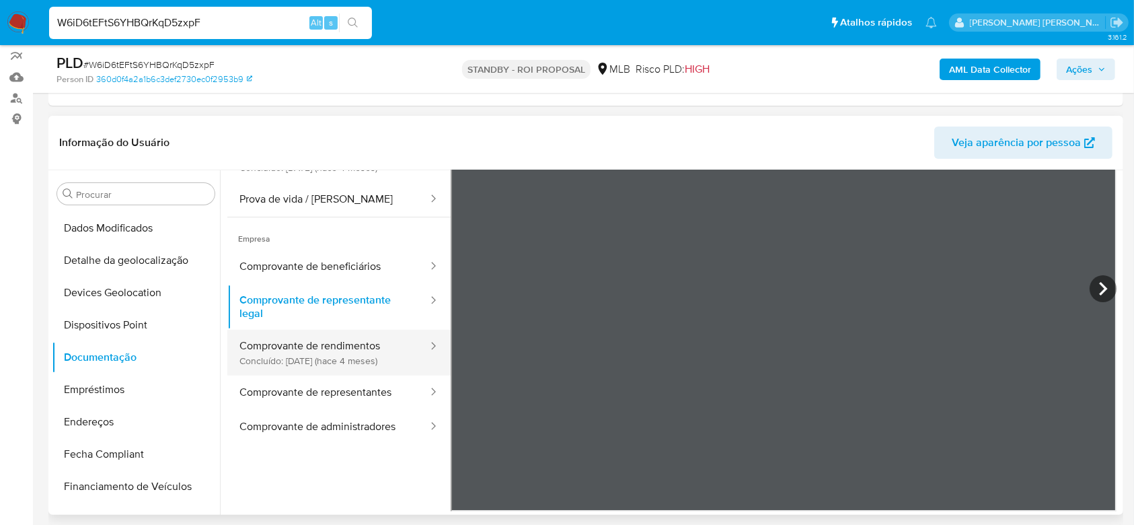
click at [336, 358] on button "Comprovante de rendimentos Concluído: 26/05/2025 (hace 4 meses)" at bounding box center [328, 353] width 202 height 46
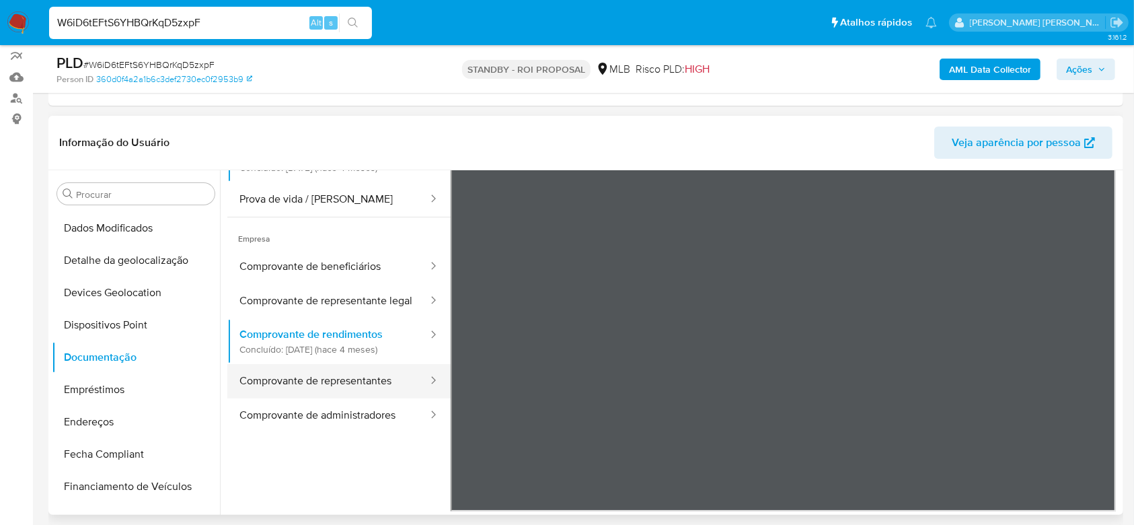
click at [348, 395] on button "Comprovante de representantes" at bounding box center [328, 381] width 202 height 34
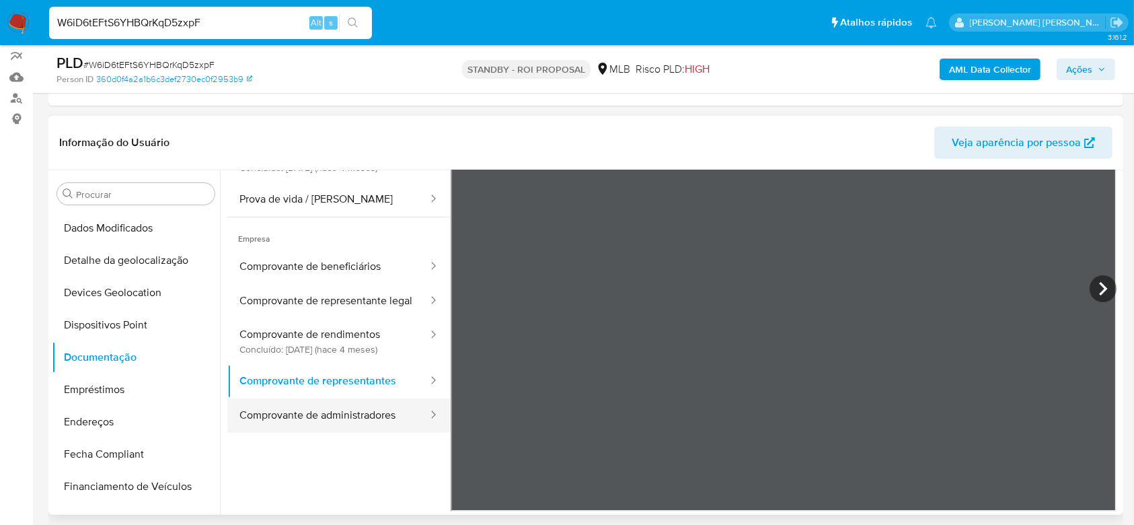
click at [341, 432] on button "Comprovante de administradores" at bounding box center [328, 415] width 202 height 34
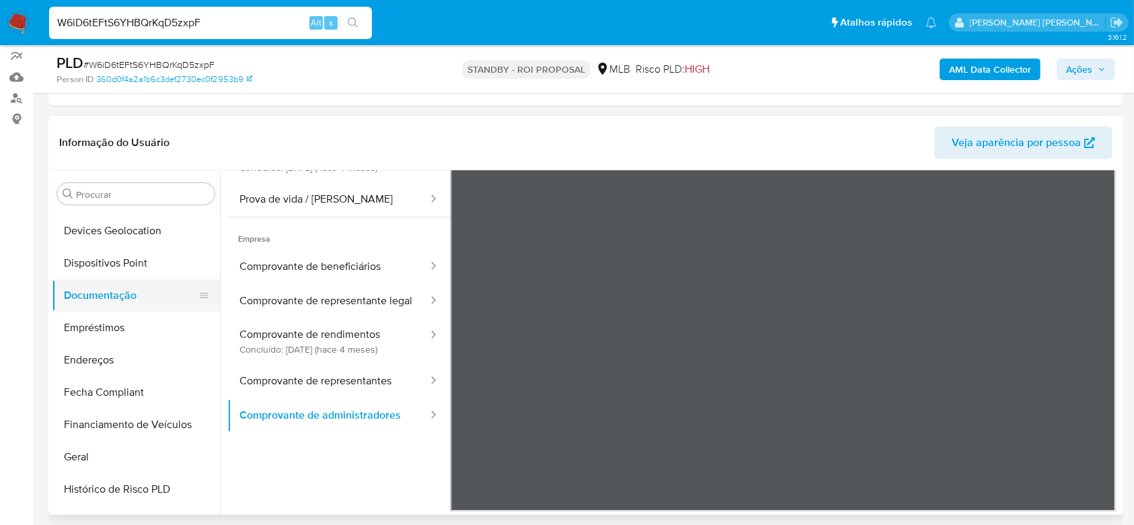
scroll to position [249, 0]
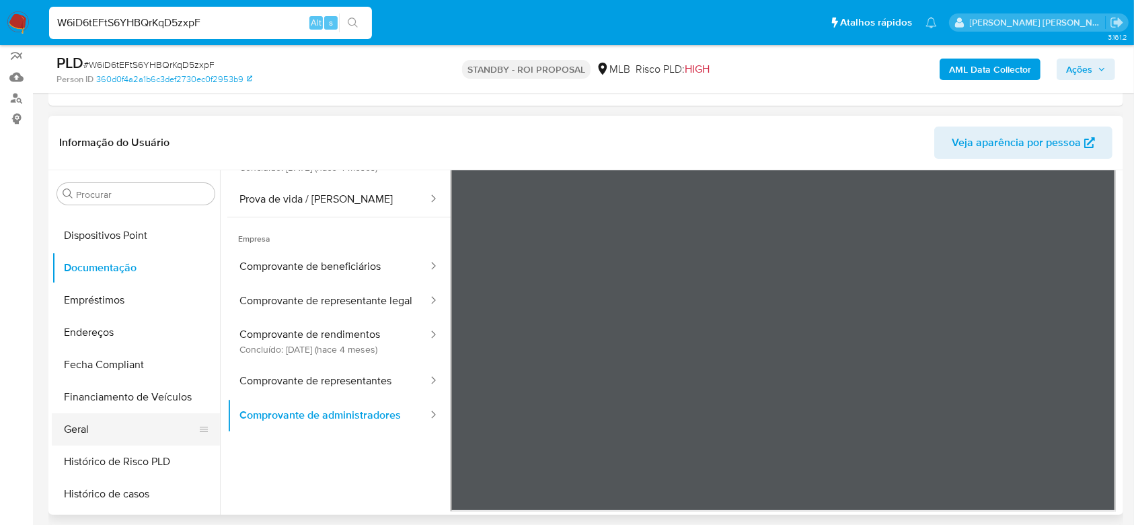
click at [76, 428] on button "Geral" at bounding box center [130, 429] width 157 height 32
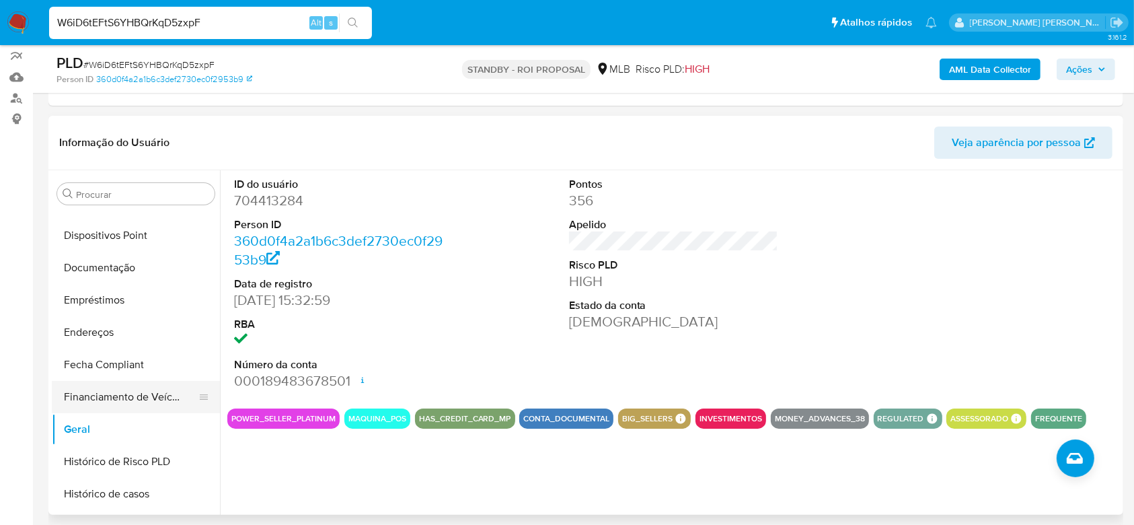
scroll to position [339, 0]
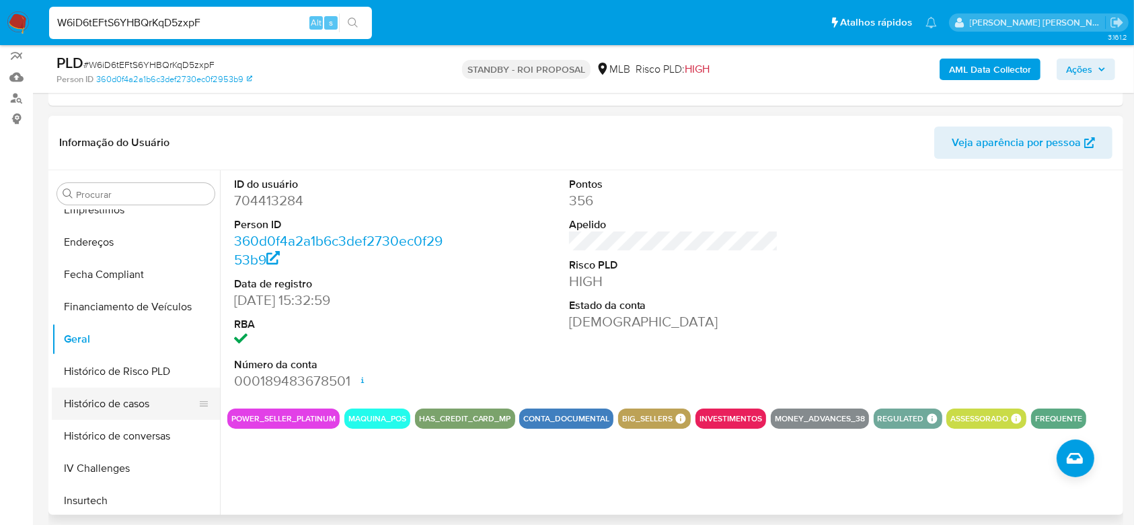
click at [119, 399] on button "Histórico de casos" at bounding box center [130, 403] width 157 height 32
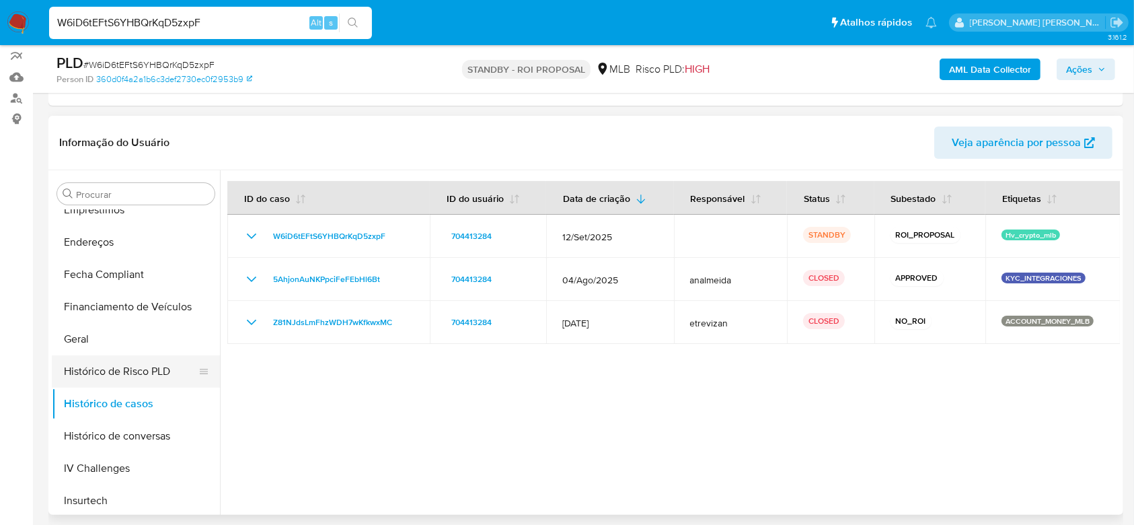
scroll to position [518, 0]
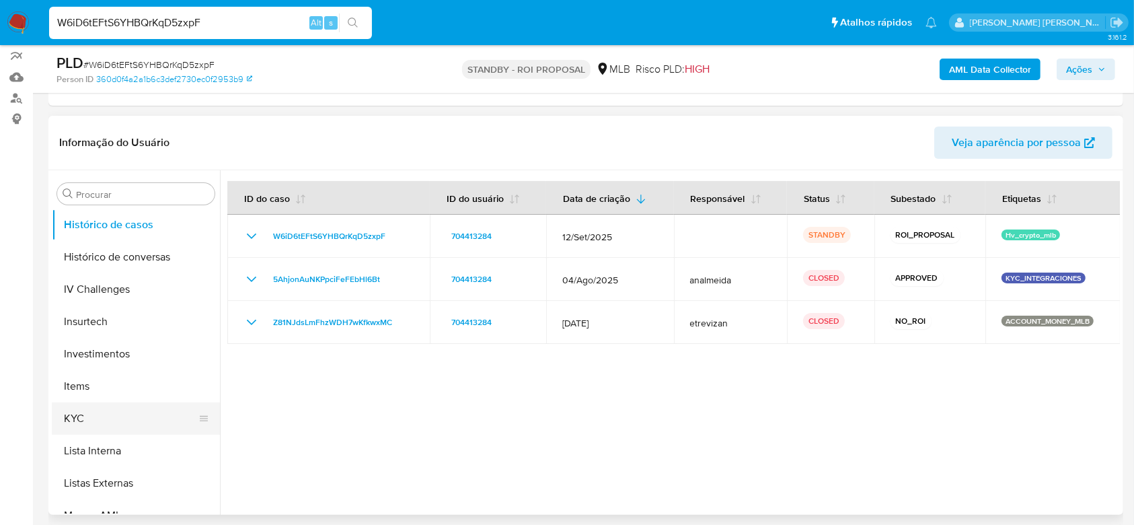
click at [106, 416] on button "KYC" at bounding box center [130, 418] width 157 height 32
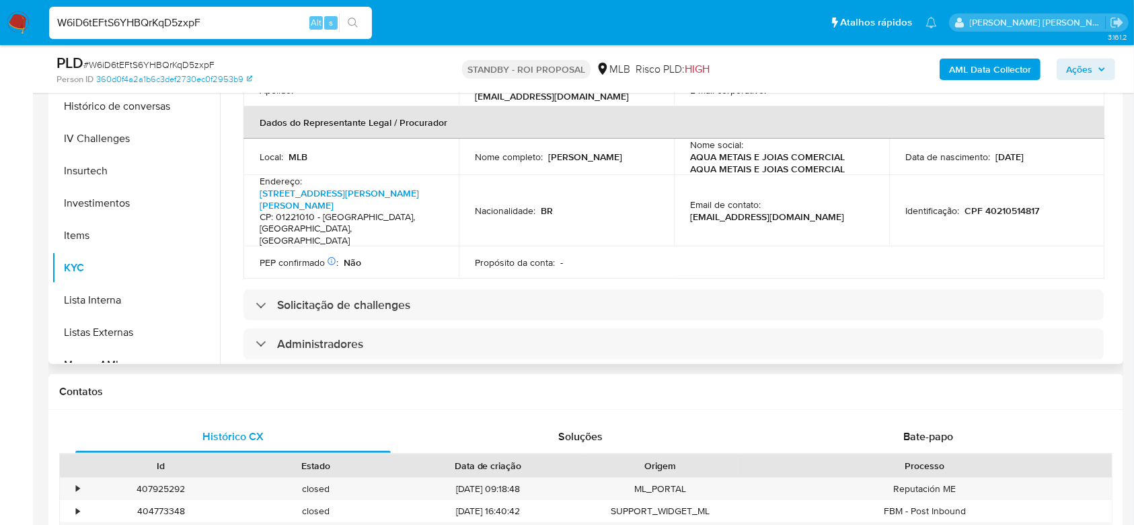
scroll to position [358, 0]
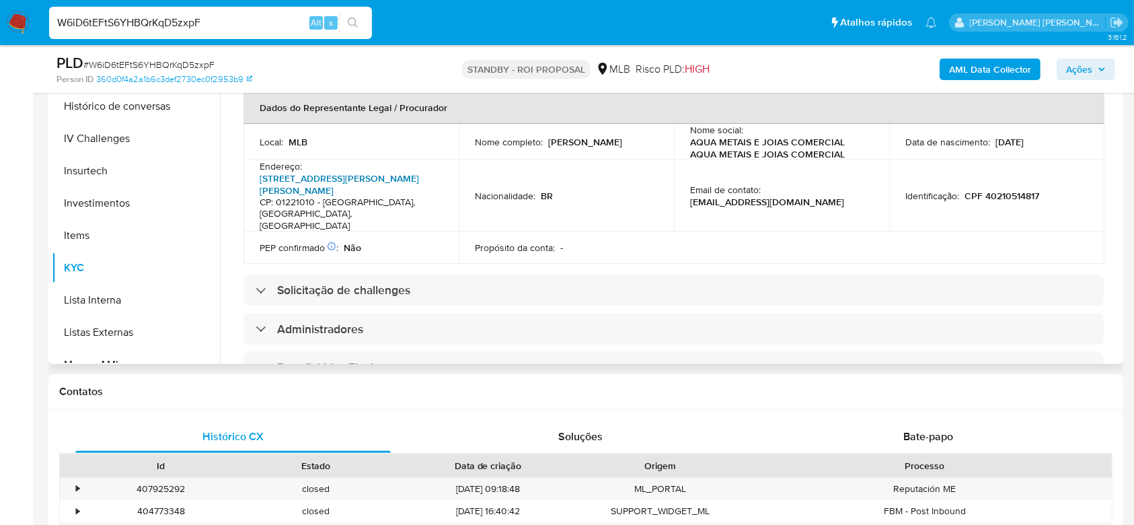
click at [364, 171] on link "Rua Santa Isabel 160, Vila Buarque" at bounding box center [339, 184] width 159 height 26
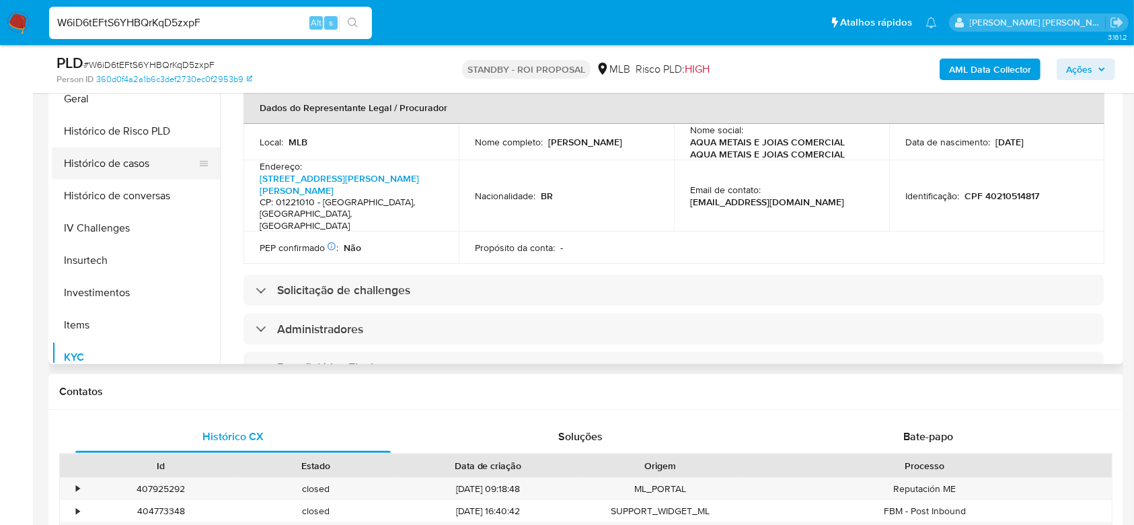
click at [129, 166] on button "Histórico de casos" at bounding box center [130, 163] width 157 height 32
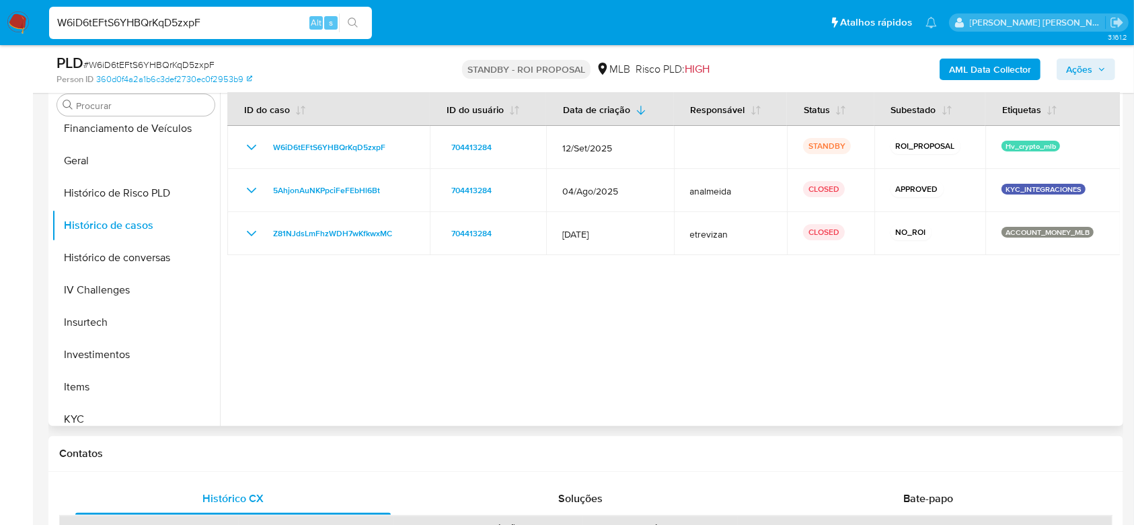
scroll to position [240, 0]
